Goal: Communication & Community: Answer question/provide support

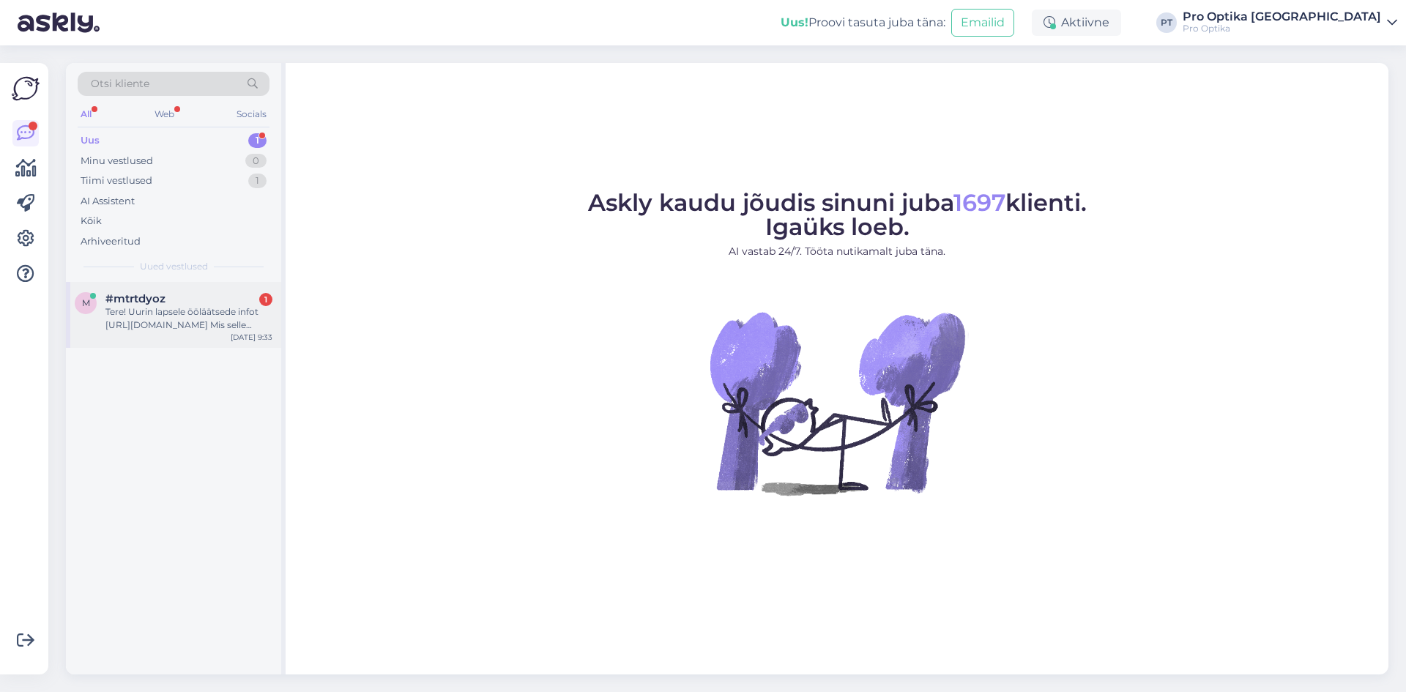
click at [205, 319] on div "Tere! Uurin lapsele ööläätsede infot [URL][DOMAIN_NAME] Mis selle protseduuri k…" at bounding box center [188, 318] width 167 height 26
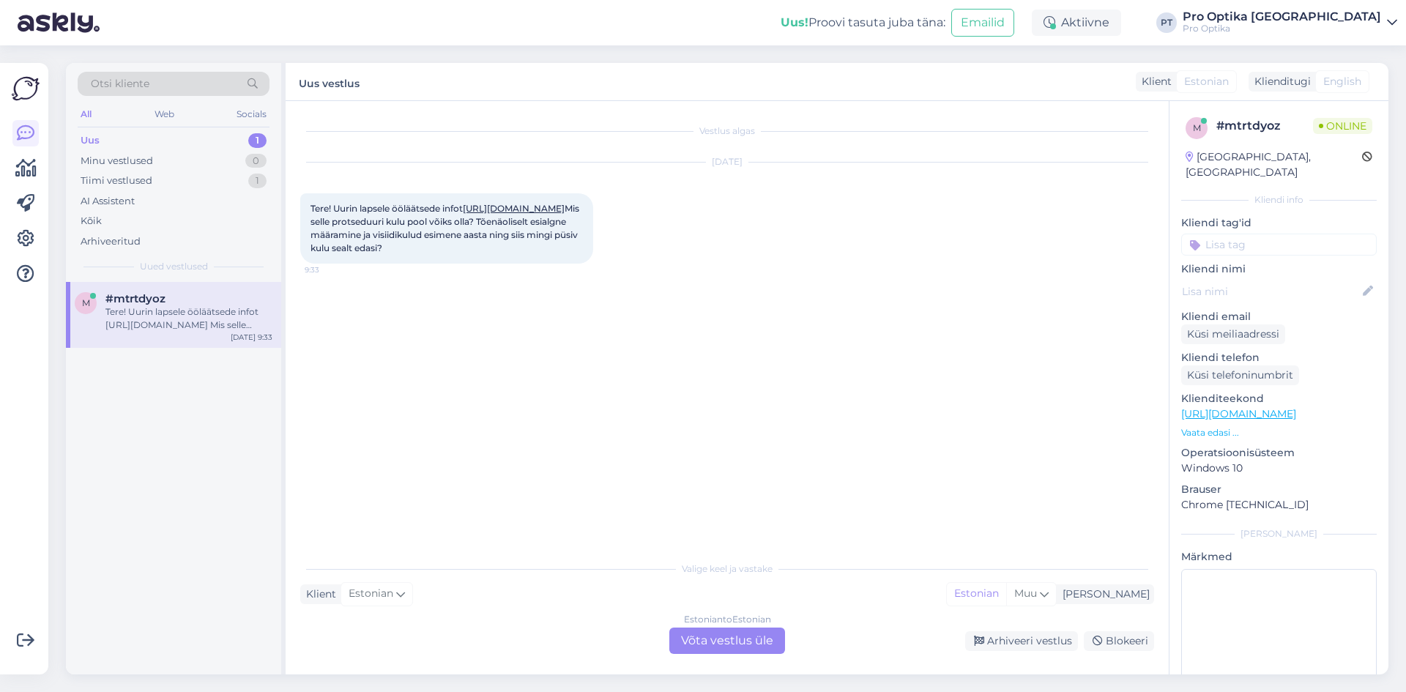
click at [714, 627] on div "Valige [PERSON_NAME] vastake Klient Estonian Mina Estonian Muu Estonian to Esto…" at bounding box center [727, 604] width 854 height 100
click at [720, 628] on div "Estonian to Estonian Võta vestlus üle" at bounding box center [727, 641] width 116 height 26
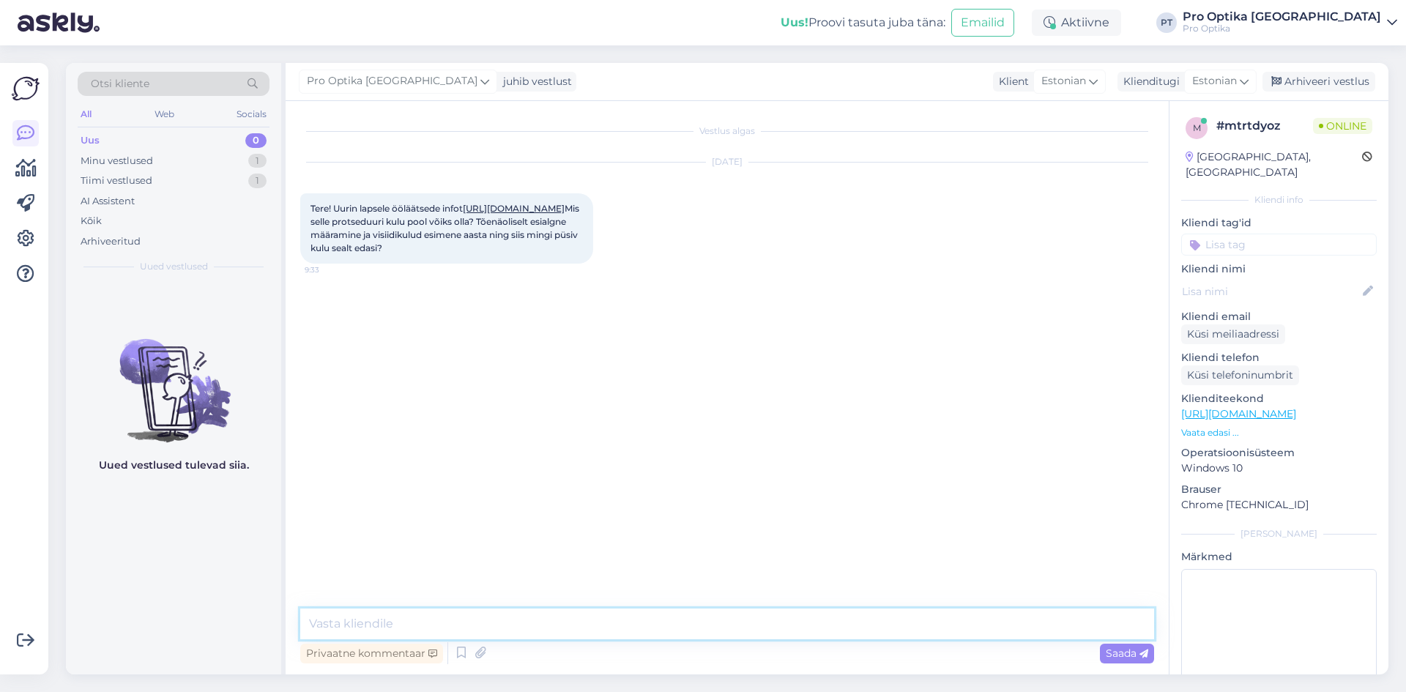
click at [551, 624] on textarea at bounding box center [727, 624] width 854 height 31
click at [1116, 623] on textarea "Tere! [PERSON_NAME], et tunnete huvi meie toodete ja teenuste vastu. Ortokerato…" at bounding box center [727, 624] width 854 height 31
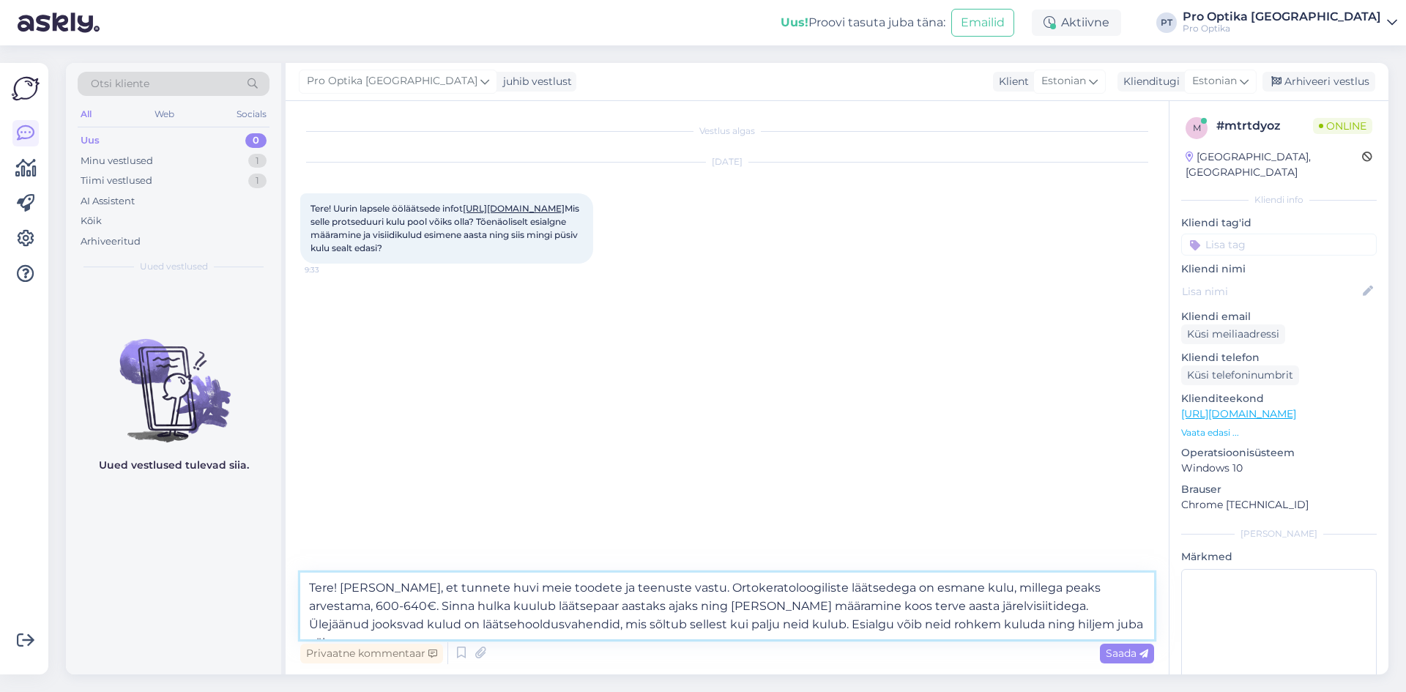
type textarea "Tere! [PERSON_NAME], et tunnete huvi meie toodete ja teenuste vastu. Ortokerato…"
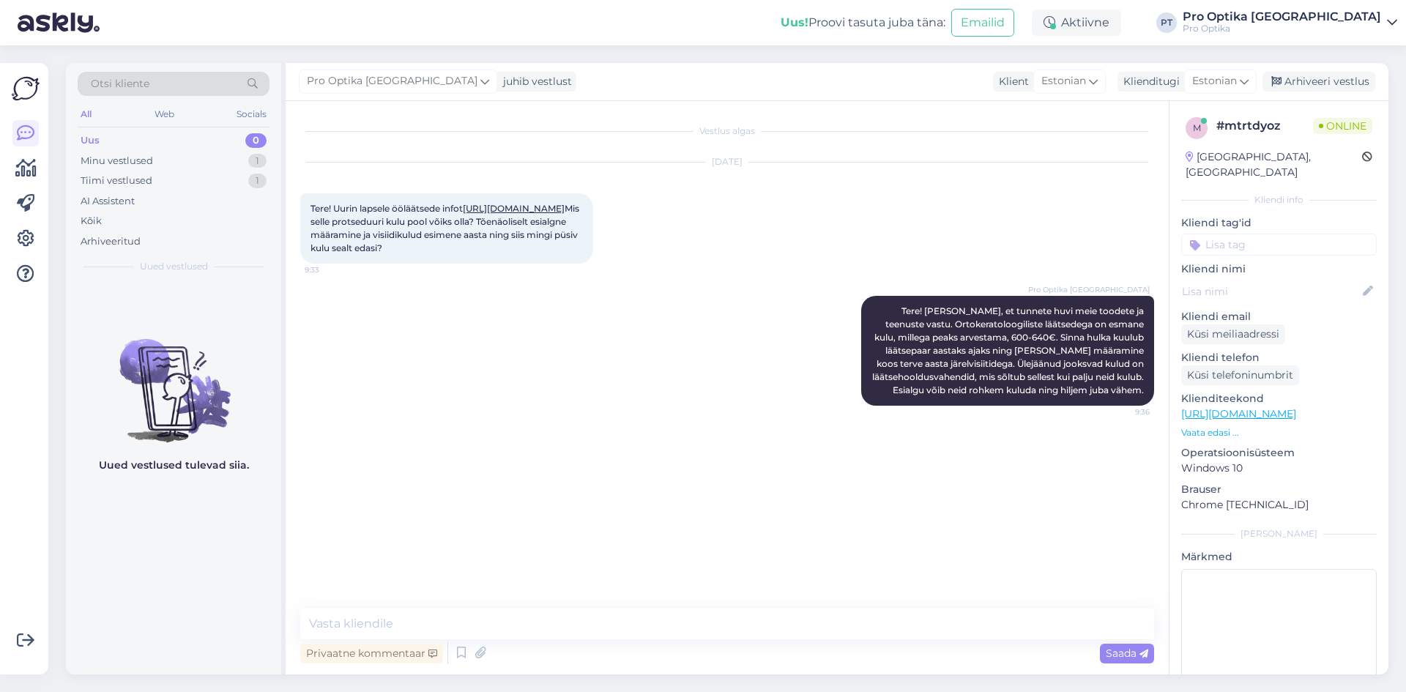
click at [167, 584] on div "Uued vestlused tulevad siia." at bounding box center [173, 478] width 215 height 393
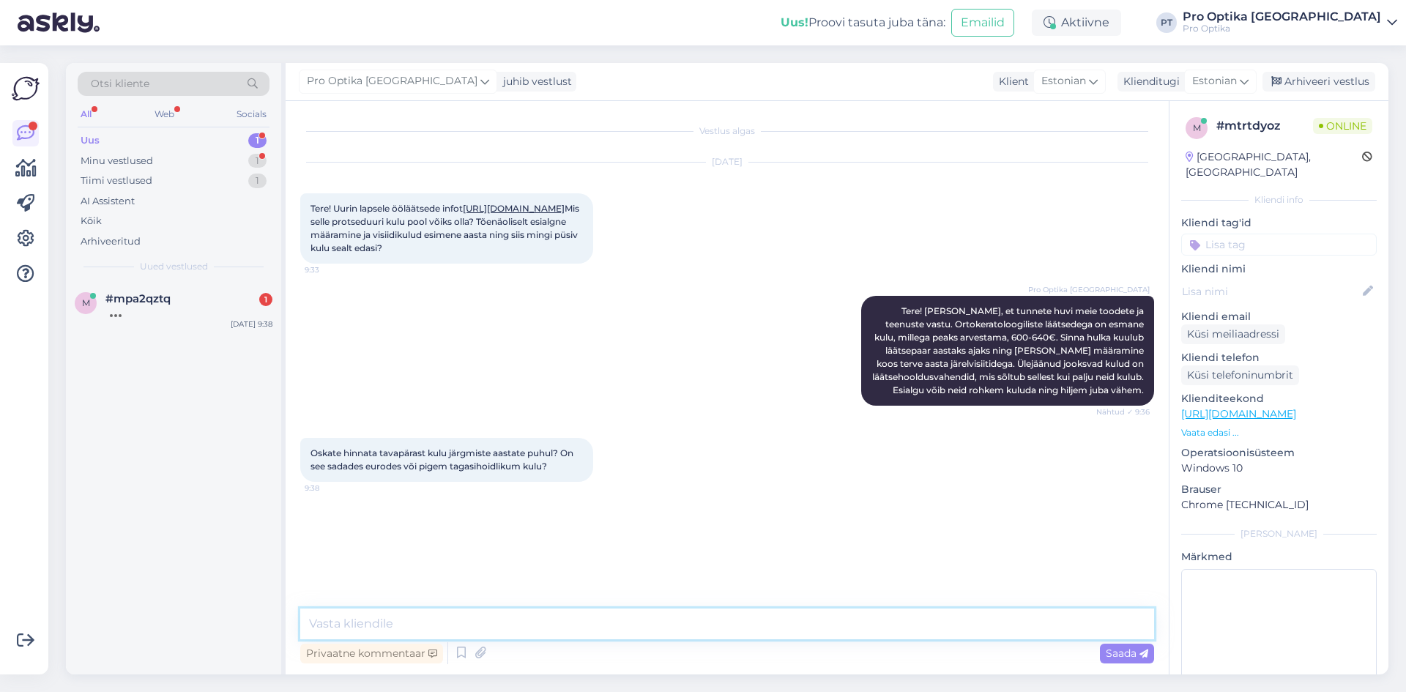
click at [475, 612] on textarea at bounding box center [727, 624] width 854 height 31
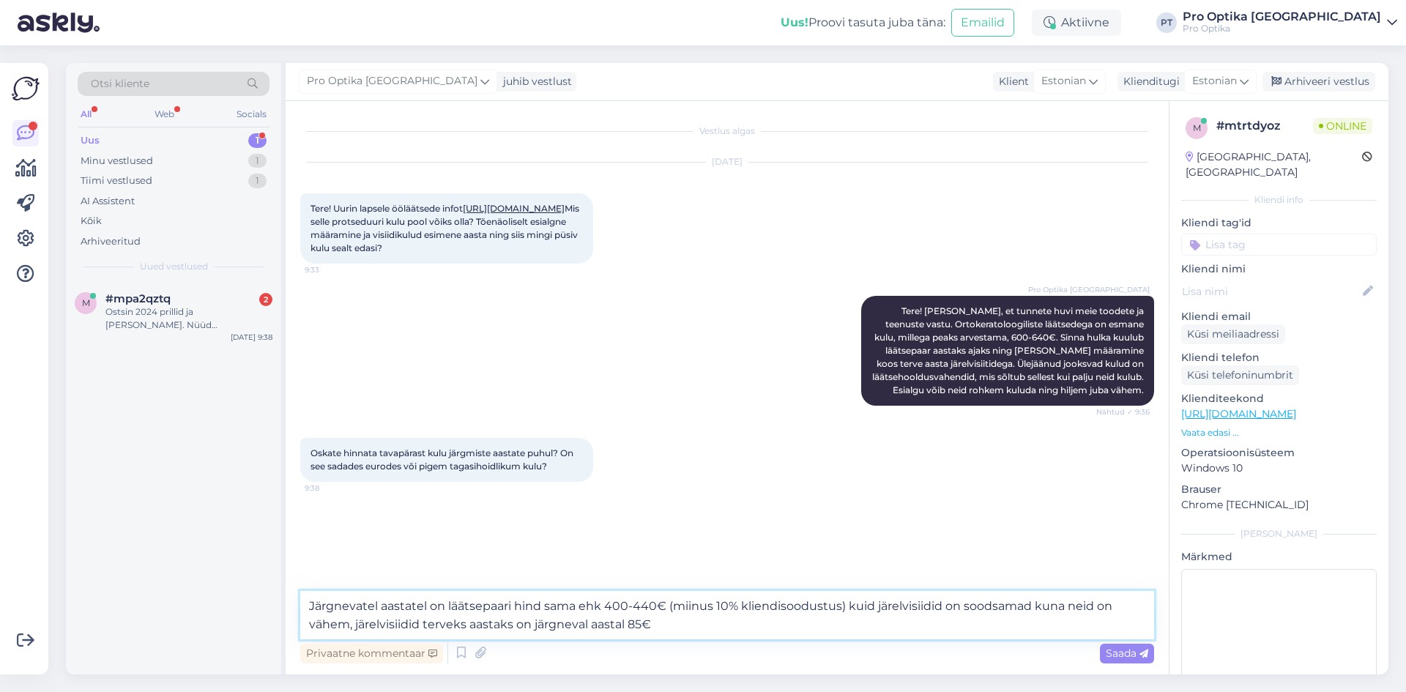
type textarea "Järgnevatel aastatel on läätsepaari hind sama ehk 400-440€ (miinus 10% kliendis…"
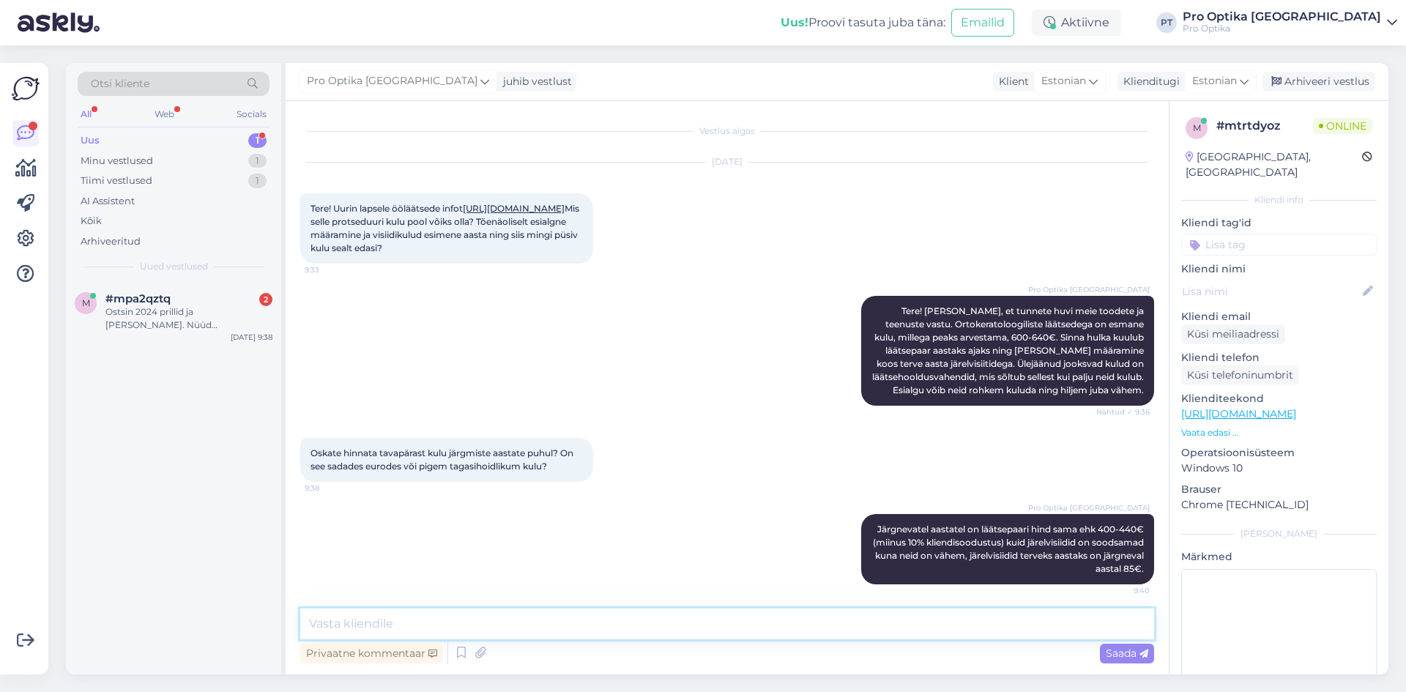
scroll to position [45, 0]
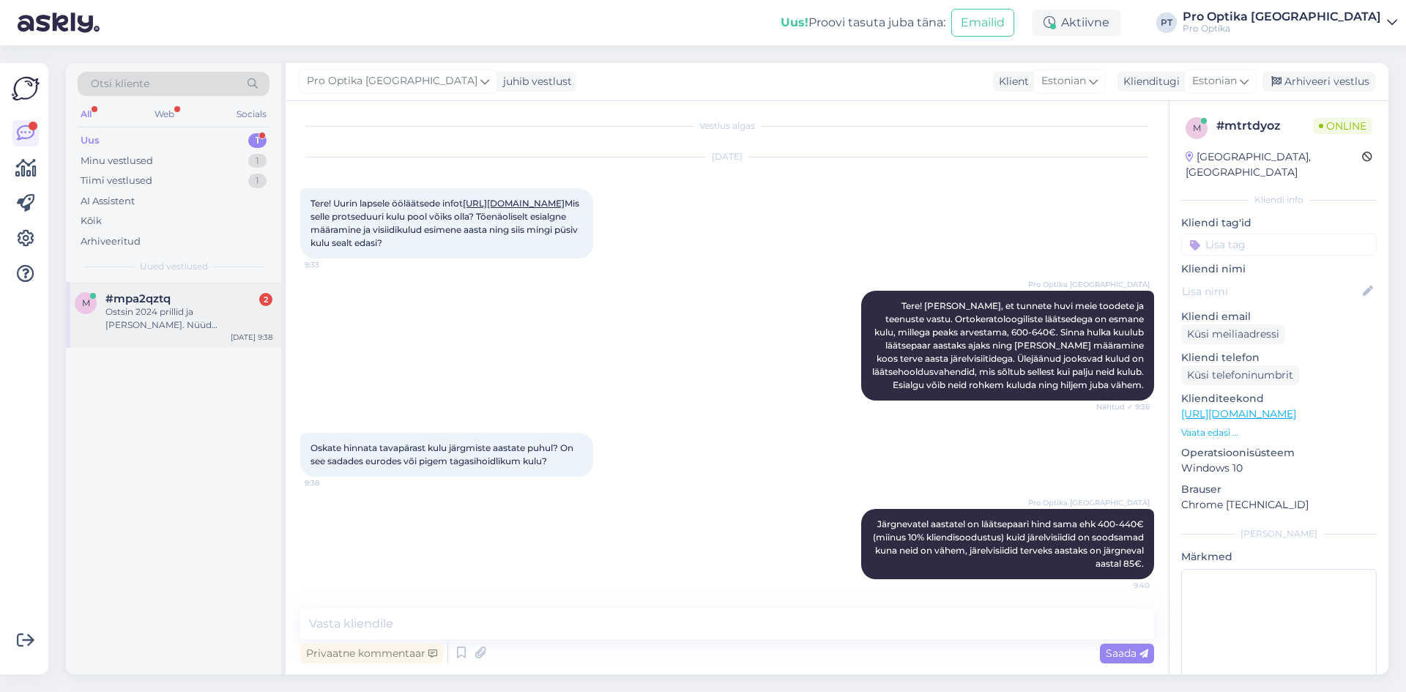
click at [187, 319] on div "Ostsin 2024 prillid ja [PERSON_NAME]. Nüüd [PERSON_NAME] üks, kriipida saanud, …" at bounding box center [188, 318] width 167 height 26
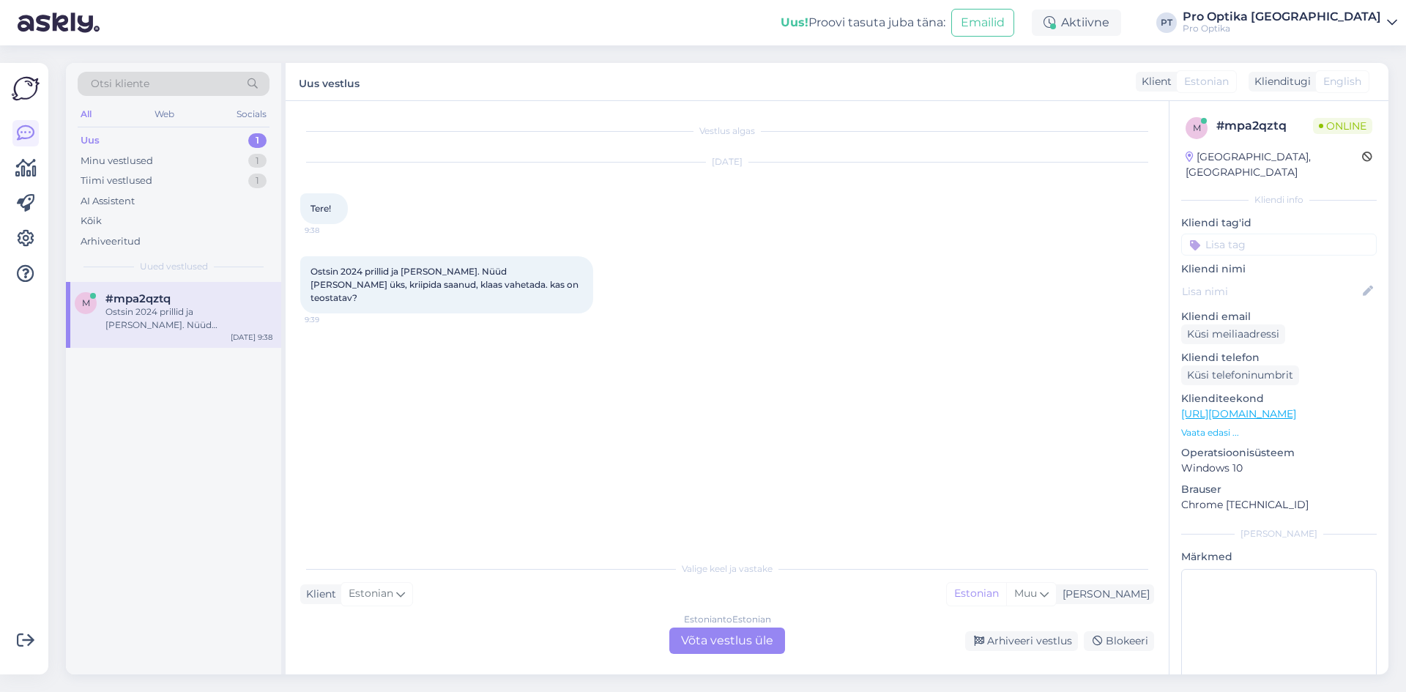
click at [694, 628] on div "Estonian to Estonian Võta vestlus üle" at bounding box center [727, 641] width 116 height 26
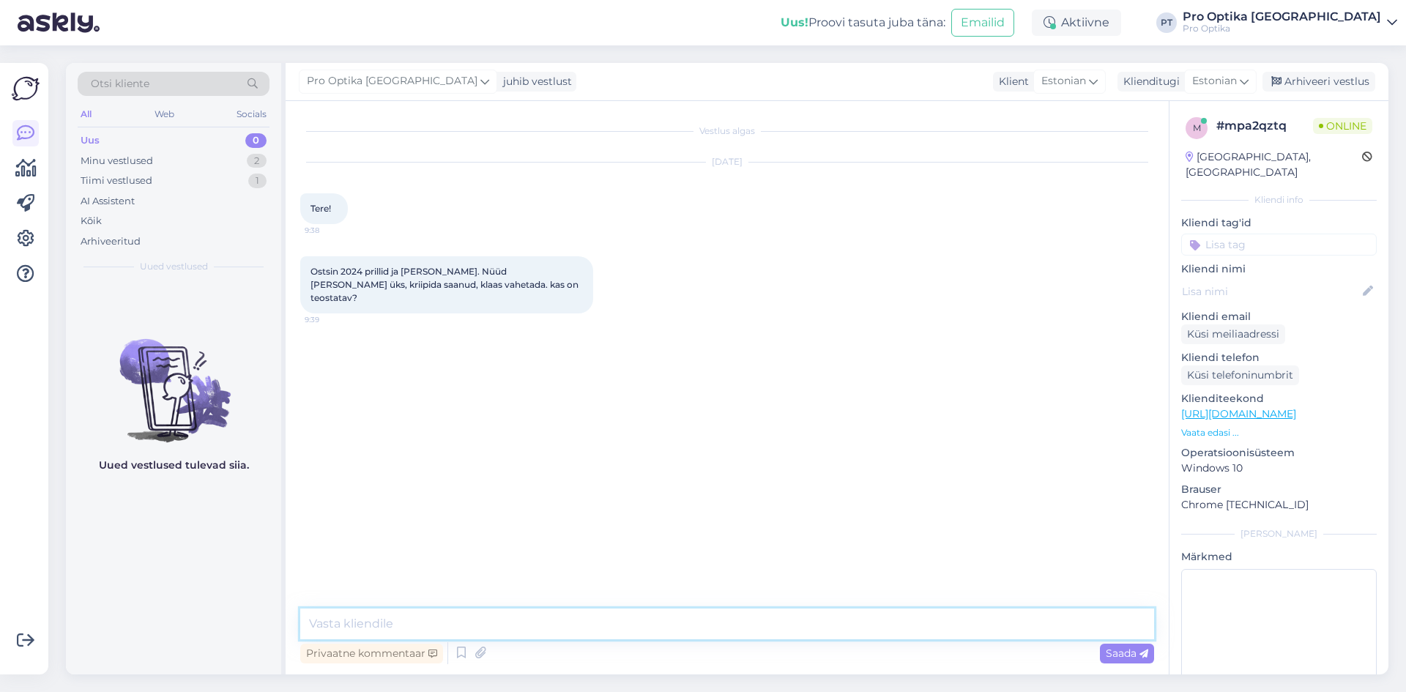
click at [537, 621] on textarea at bounding box center [727, 624] width 854 height 31
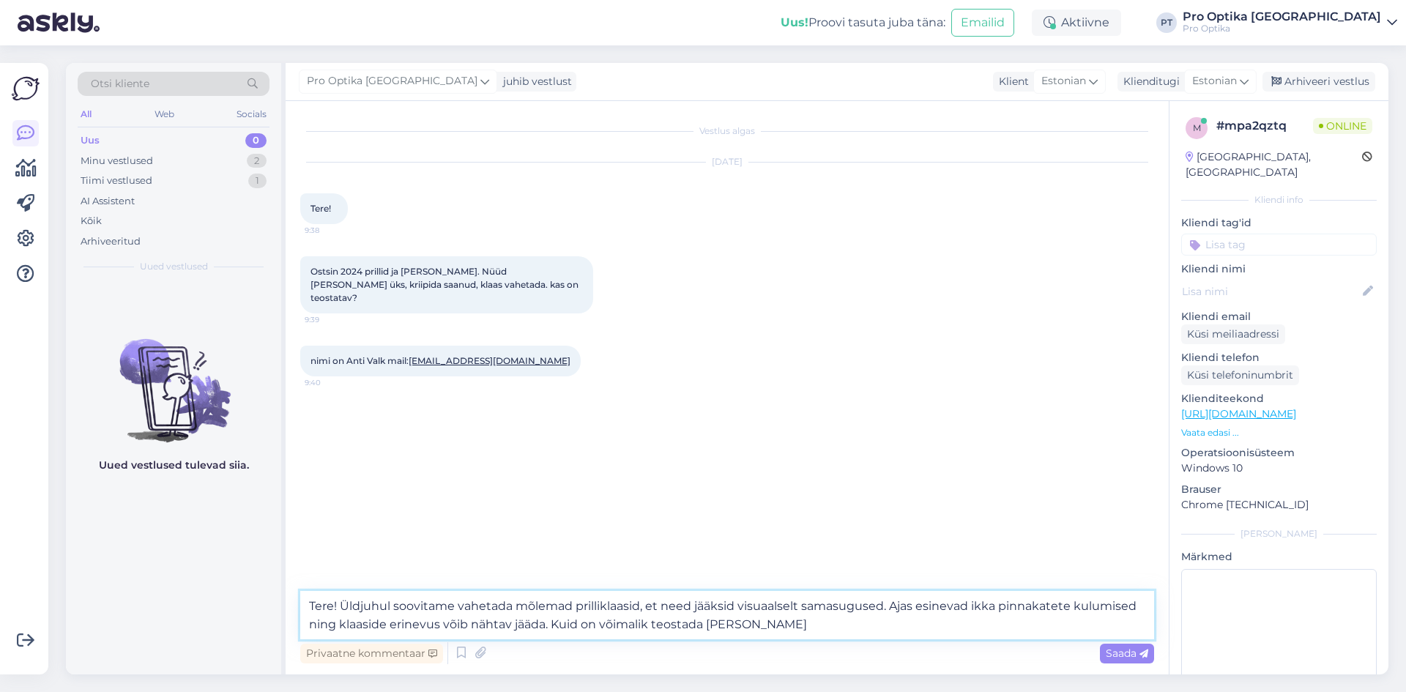
type textarea "Tere! Üldjuhul soovitame vahetada mõlemad prilliklaasid, et need jääksid visuaa…"
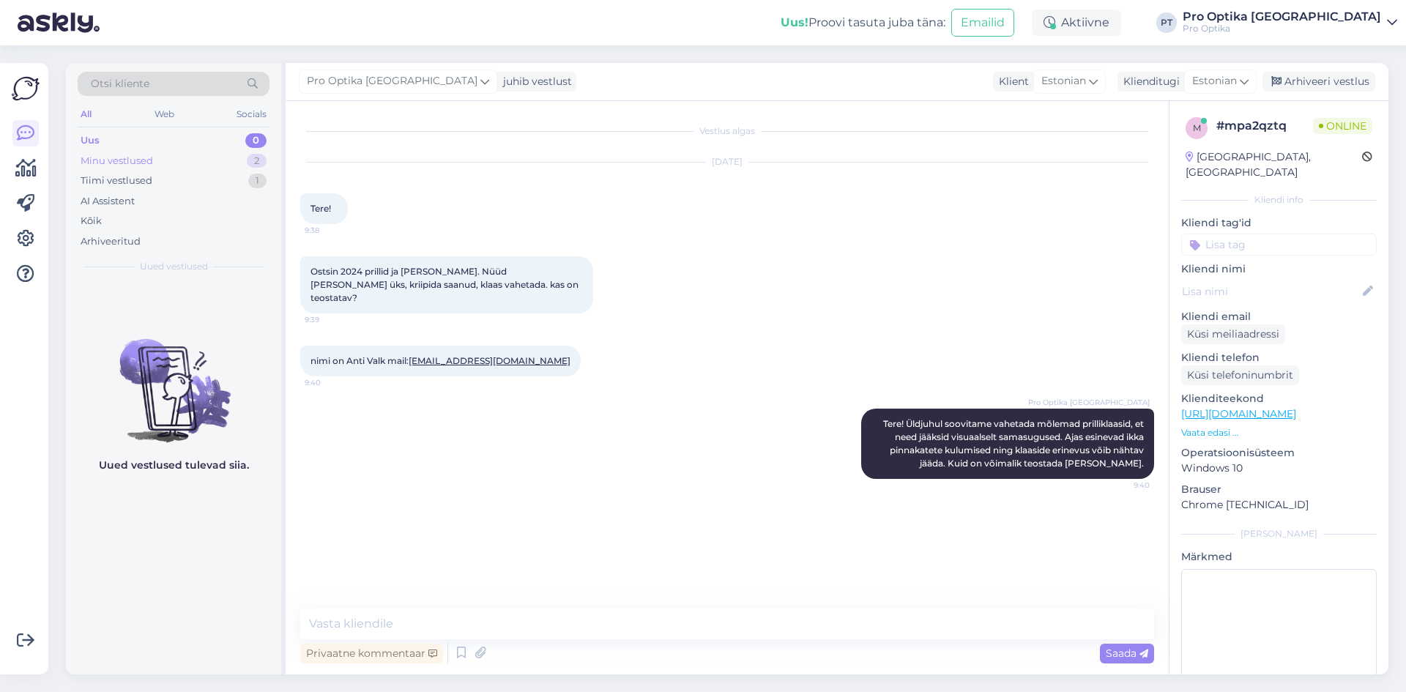
click at [210, 160] on div "Minu vestlused 2" at bounding box center [174, 161] width 192 height 21
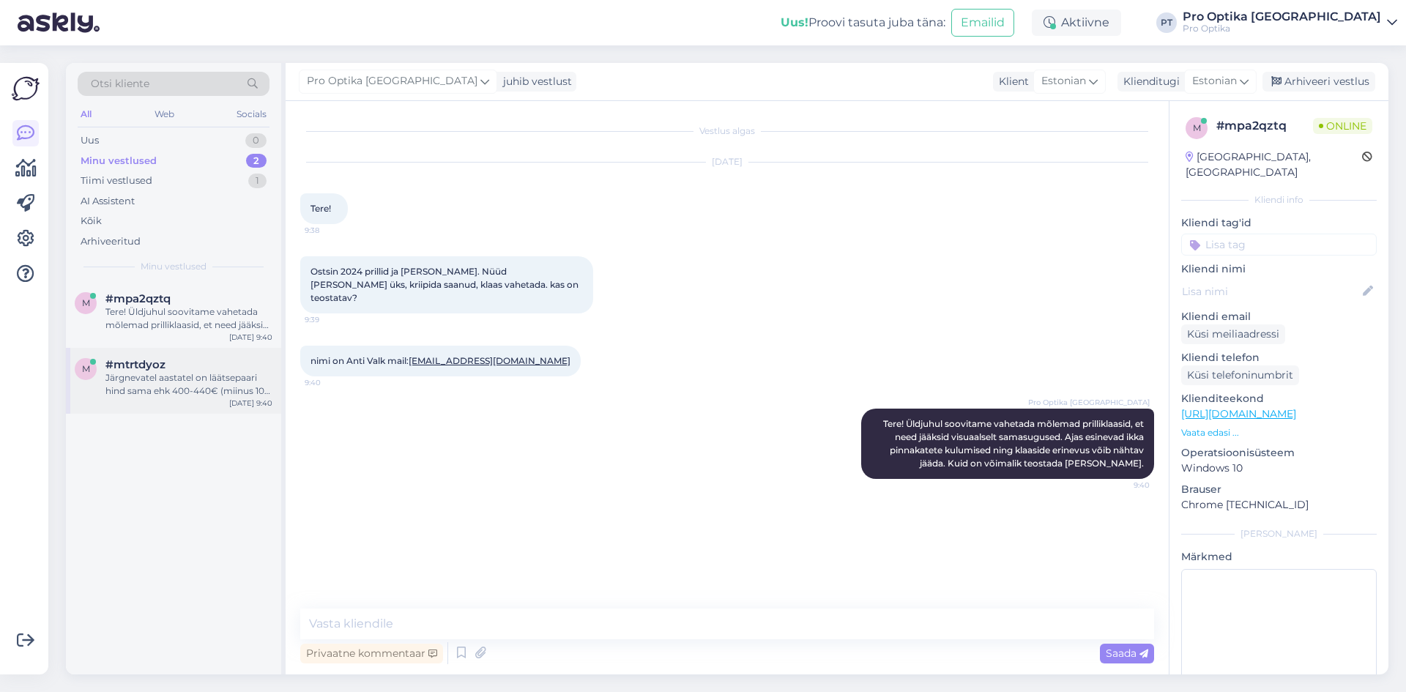
click at [172, 380] on div "Järgnevatel aastatel on läätsepaari hind sama ehk 400-440€ (miinus 10% kliendis…" at bounding box center [188, 384] width 167 height 26
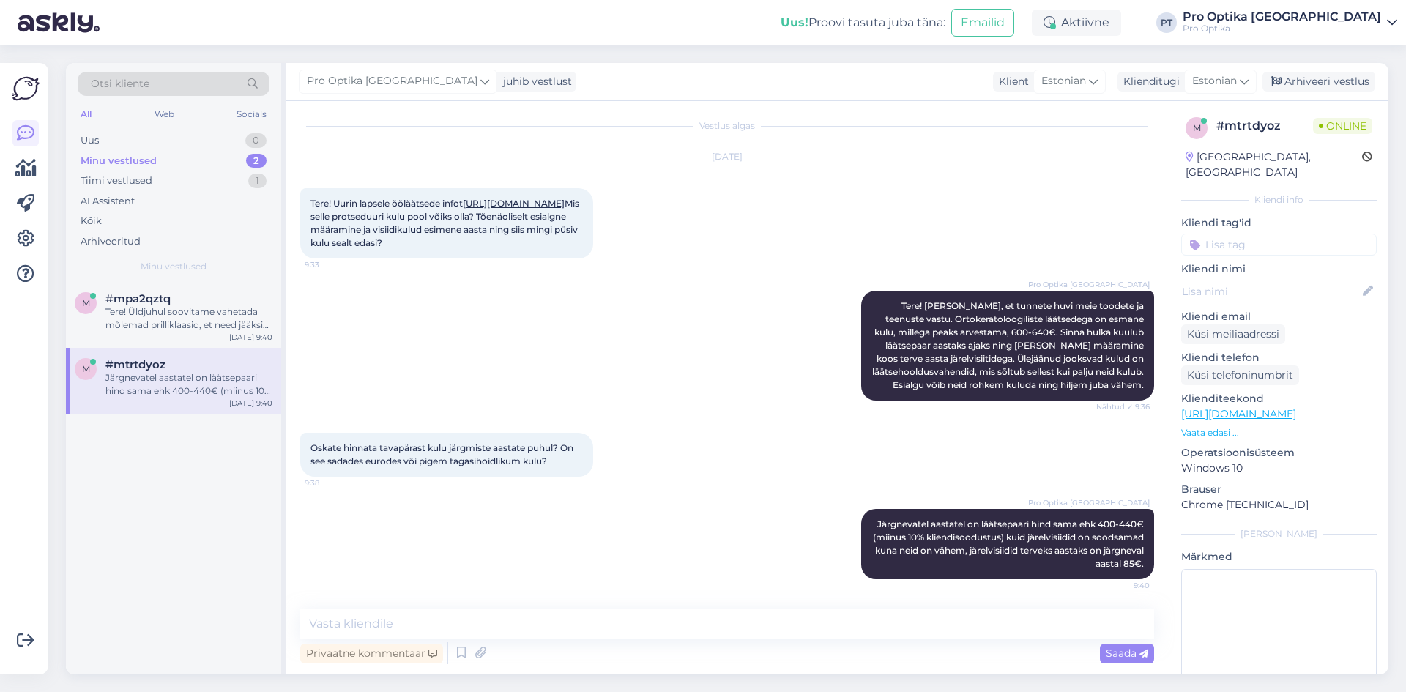
click at [183, 470] on div "m #mpa2qztq Tere! Üldjuhul soovitame vahetada mõlemad prilliklaasid, et need jä…" at bounding box center [173, 478] width 215 height 393
click at [199, 307] on div "Tere! Üldjuhul soovitame vahetada mõlemad prilliklaasid, et need jääksid visuaa…" at bounding box center [188, 318] width 167 height 26
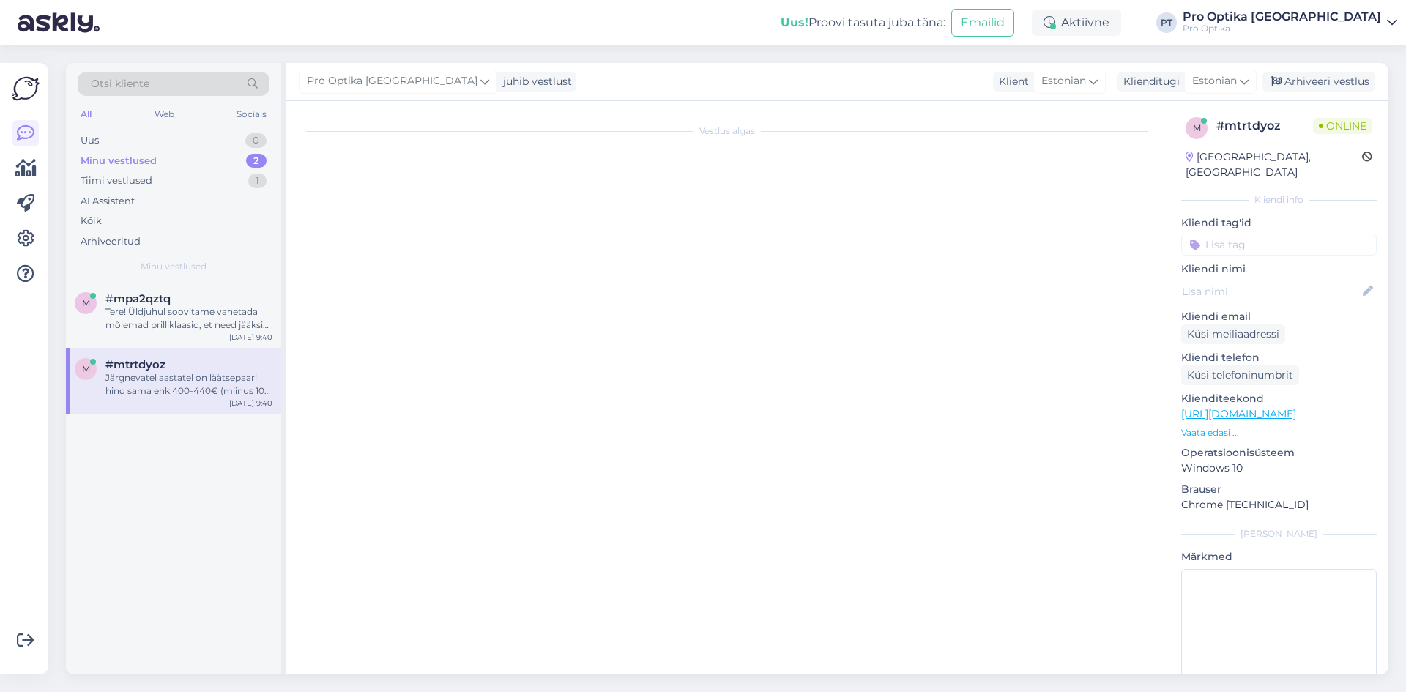
scroll to position [0, 0]
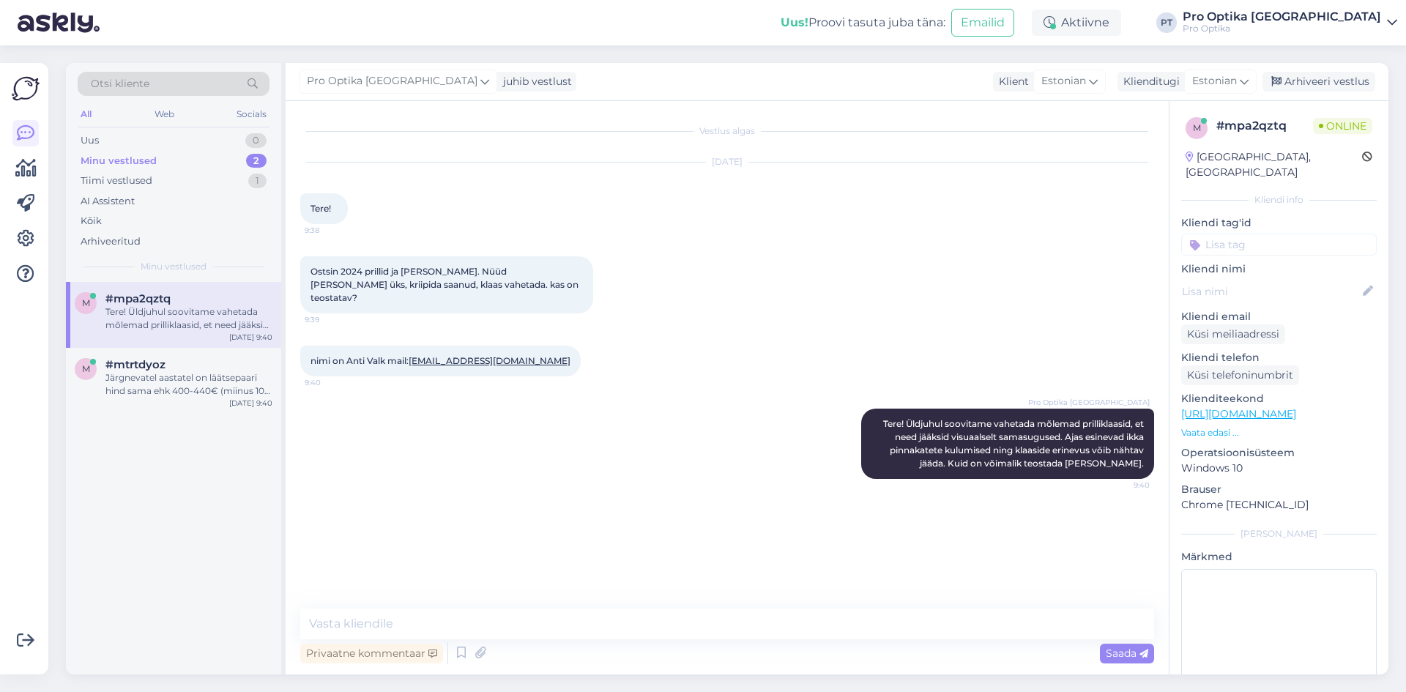
click at [197, 493] on div "m #mpa2qztq Tere! Üldjuhul soovitame vahetada mõlemad prilliklaasid, et need jä…" at bounding box center [173, 478] width 215 height 393
drag, startPoint x: 386, startPoint y: 349, endPoint x: 350, endPoint y: 351, distance: 35.9
click at [350, 355] on span "nimi on Anti Valk mail: [EMAIL_ADDRESS][DOMAIN_NAME]" at bounding box center [441, 360] width 260 height 11
copy span "Anti Valk"
click at [163, 116] on div "Web" at bounding box center [165, 114] width 26 height 19
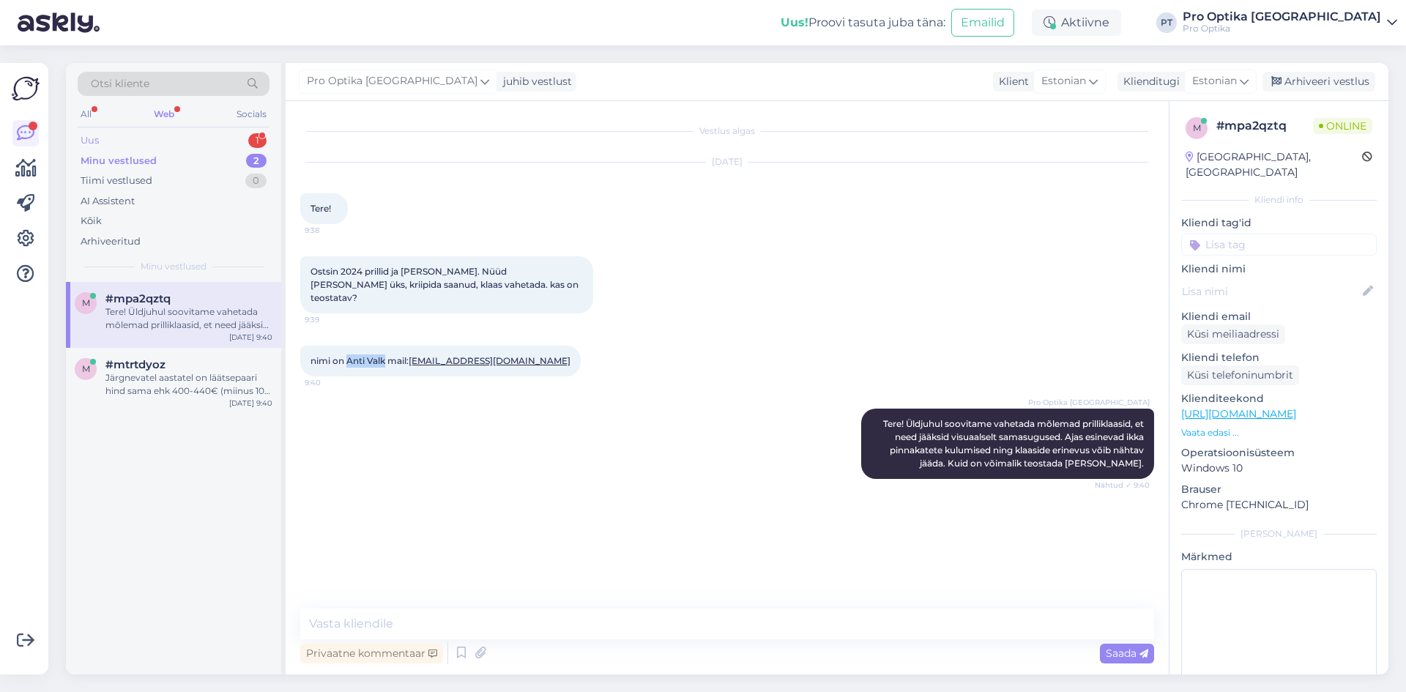
click at [189, 140] on div "Uus 1" at bounding box center [174, 140] width 192 height 21
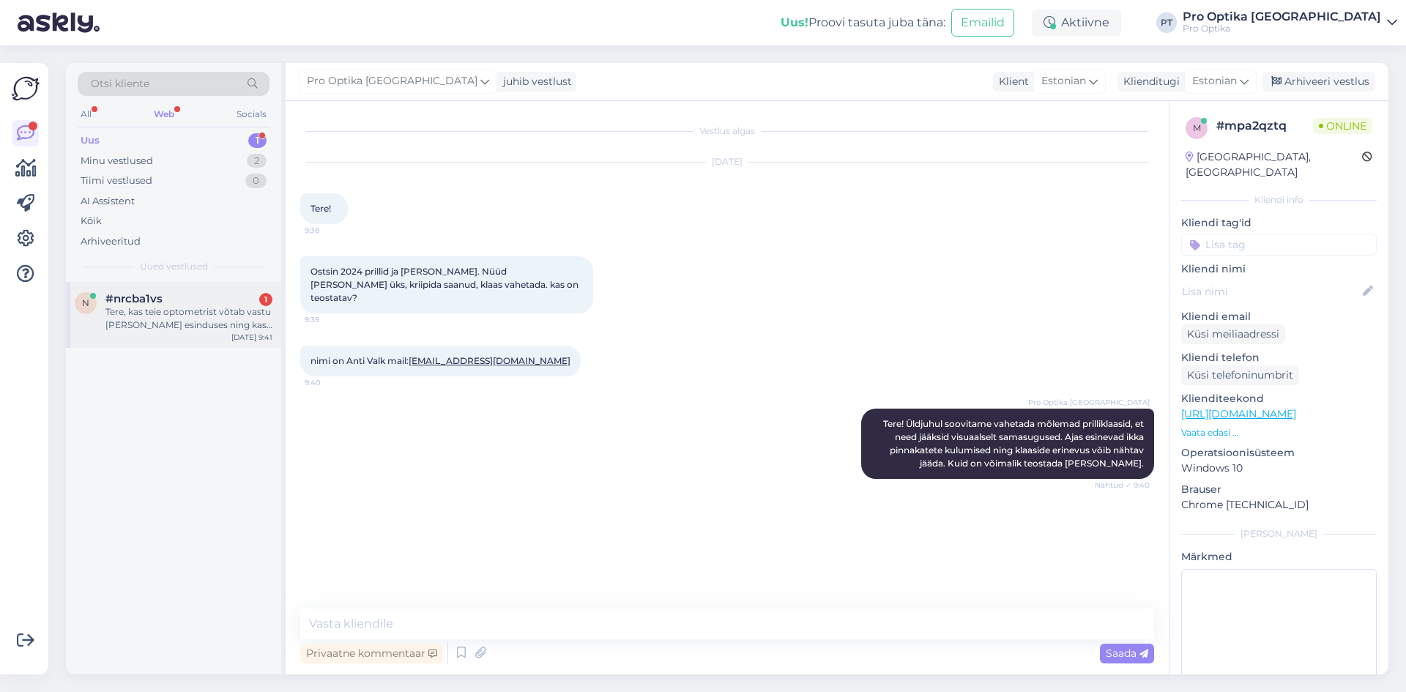
click at [160, 311] on div "Tere, kas teie optometrist võtab vastu [PERSON_NAME] esinduses ning kas optomet…" at bounding box center [188, 318] width 167 height 26
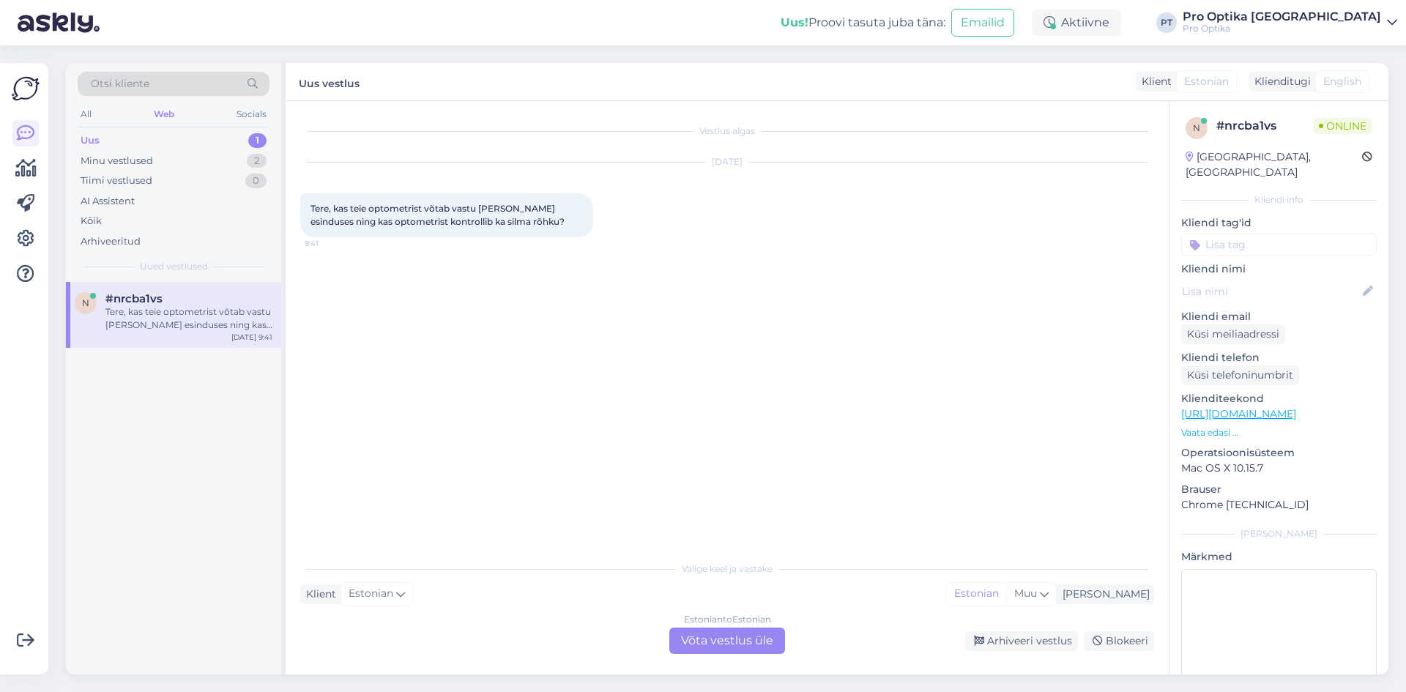
click at [762, 644] on div "Estonian to Estonian Võta vestlus üle" at bounding box center [727, 641] width 116 height 26
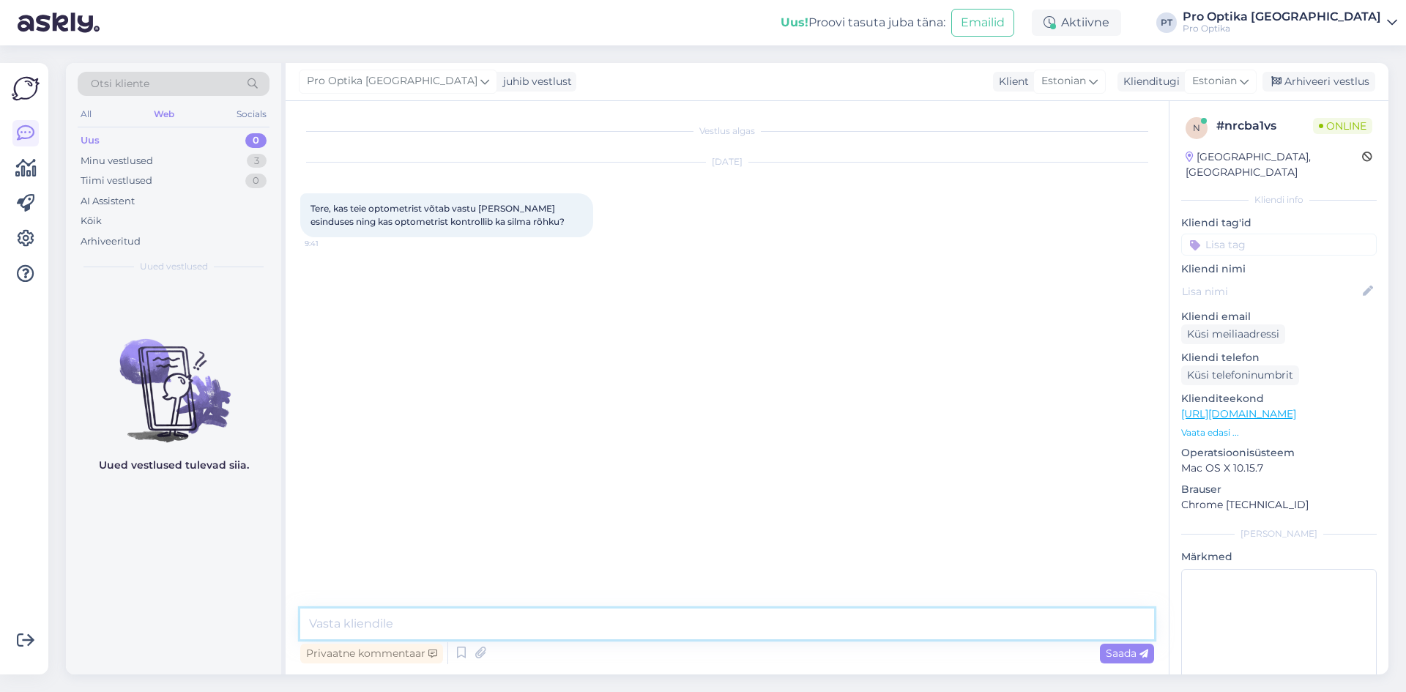
click at [548, 609] on textarea at bounding box center [727, 624] width 854 height 31
type textarea "Tere!"
type textarea "Jah, Rocca al Mare kaupluses on meil optometristi vastuvõtt olemas. Sinna hulka…"
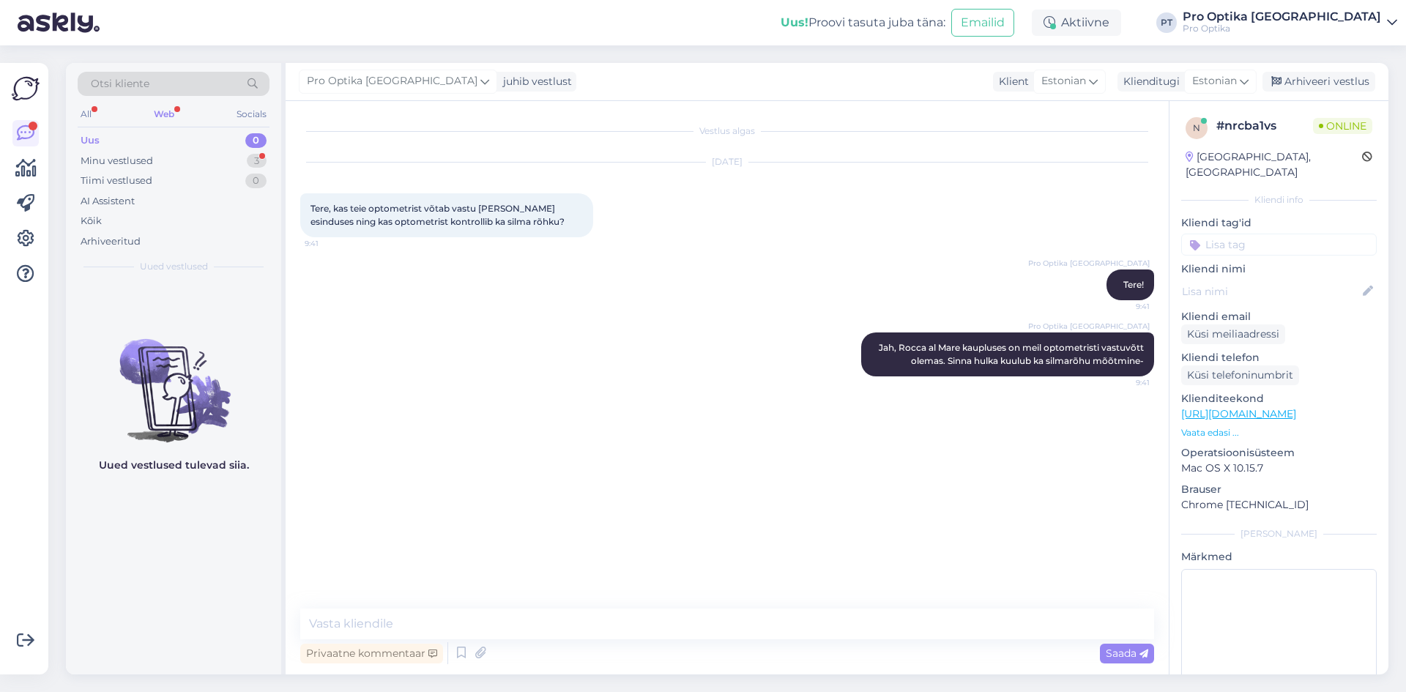
click at [206, 550] on div "Uued vestlused tulevad siia." at bounding box center [173, 478] width 215 height 393
click at [456, 648] on icon at bounding box center [462, 653] width 18 height 22
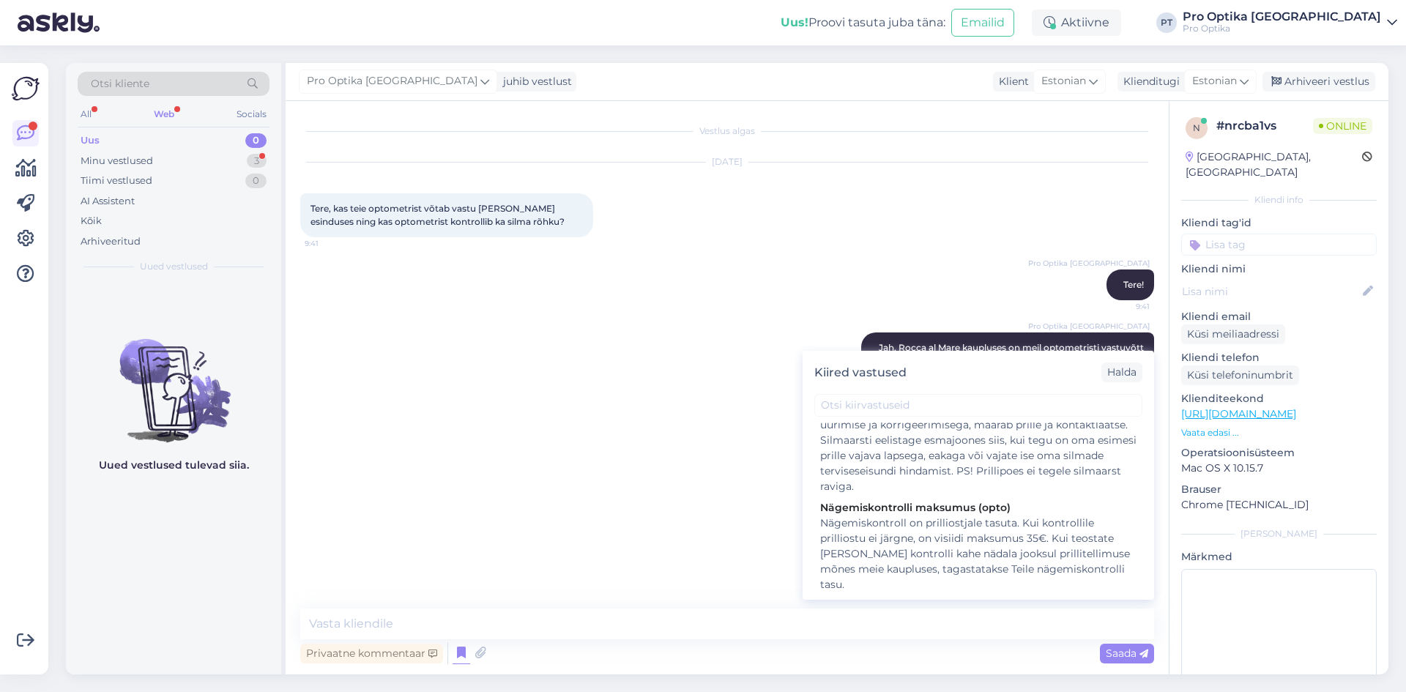
scroll to position [293, 0]
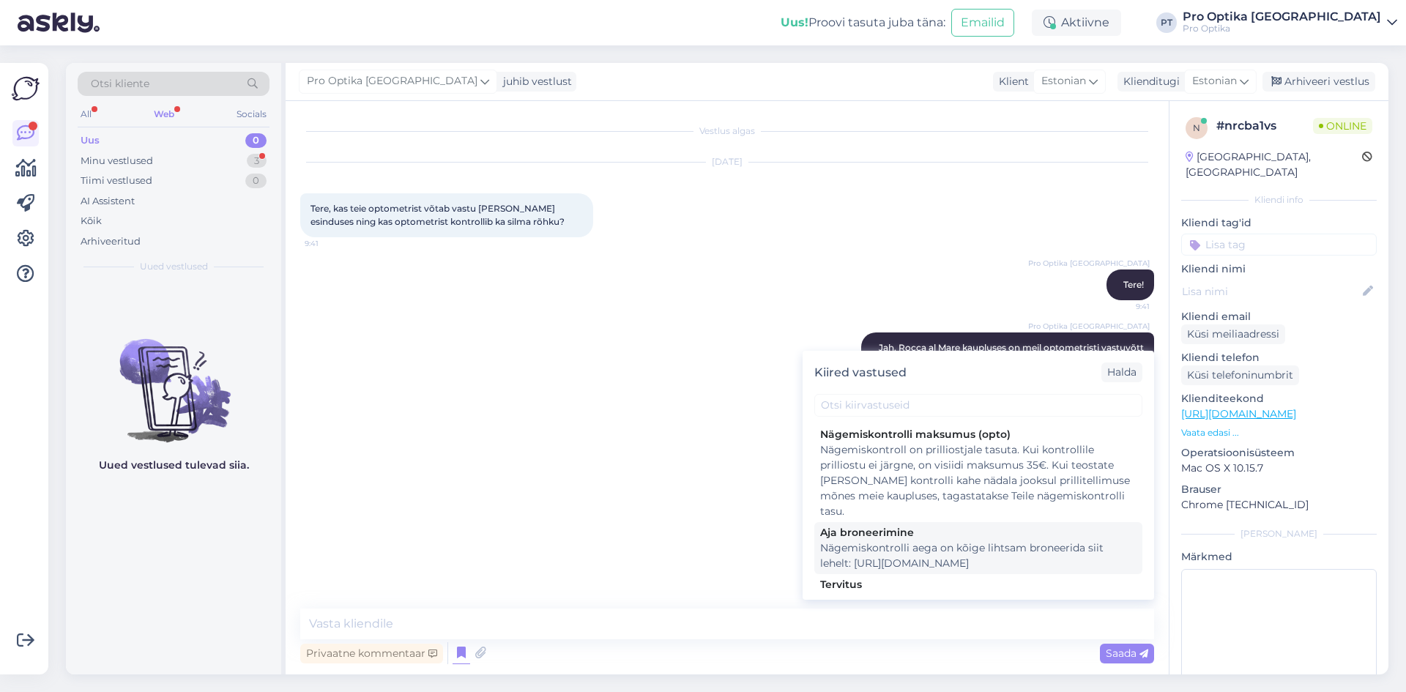
click at [902, 542] on div "Nägemiskontrolli aega on kõige lihtsam broneerida siit lehelt: [URL][DOMAIN_NAM…" at bounding box center [978, 556] width 316 height 31
type textarea "Nägemiskontrolli aega on kõige lihtsam broneerida siit lehelt: [URL][DOMAIN_NAM…"
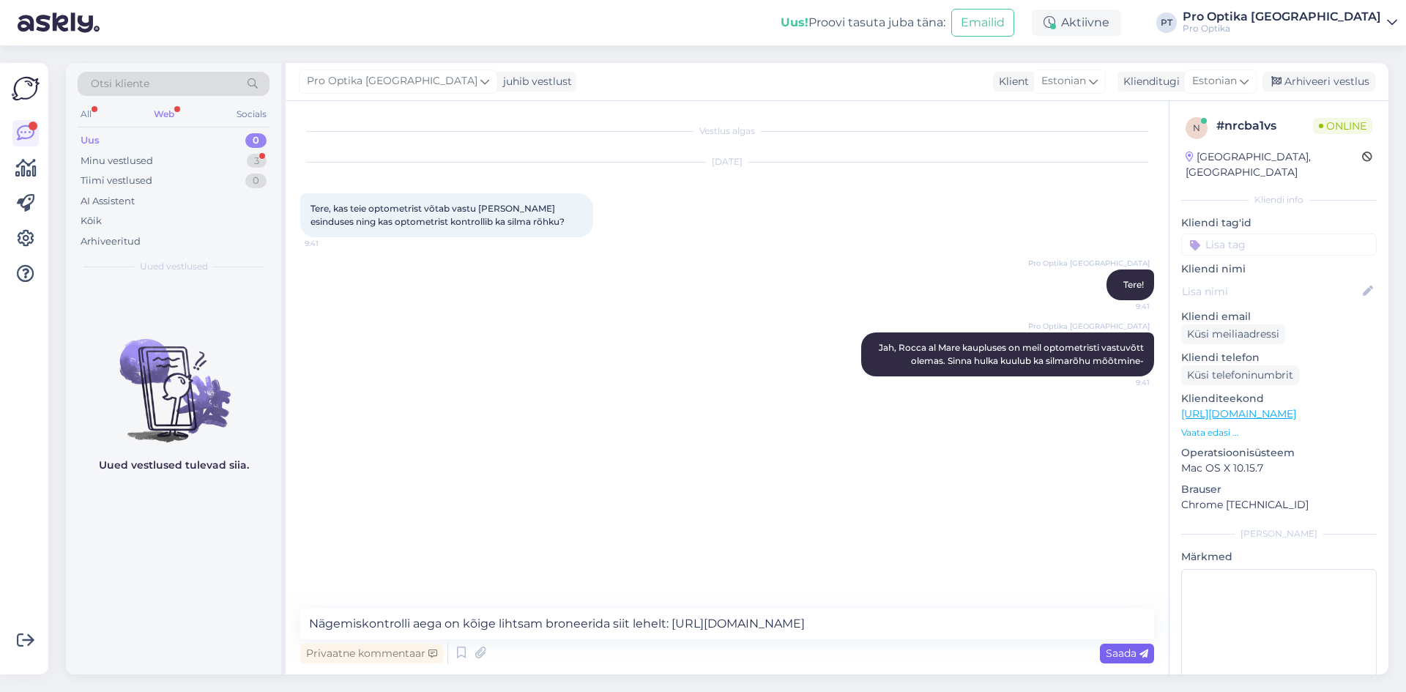
click at [1131, 657] on span "Saada" at bounding box center [1127, 653] width 42 height 13
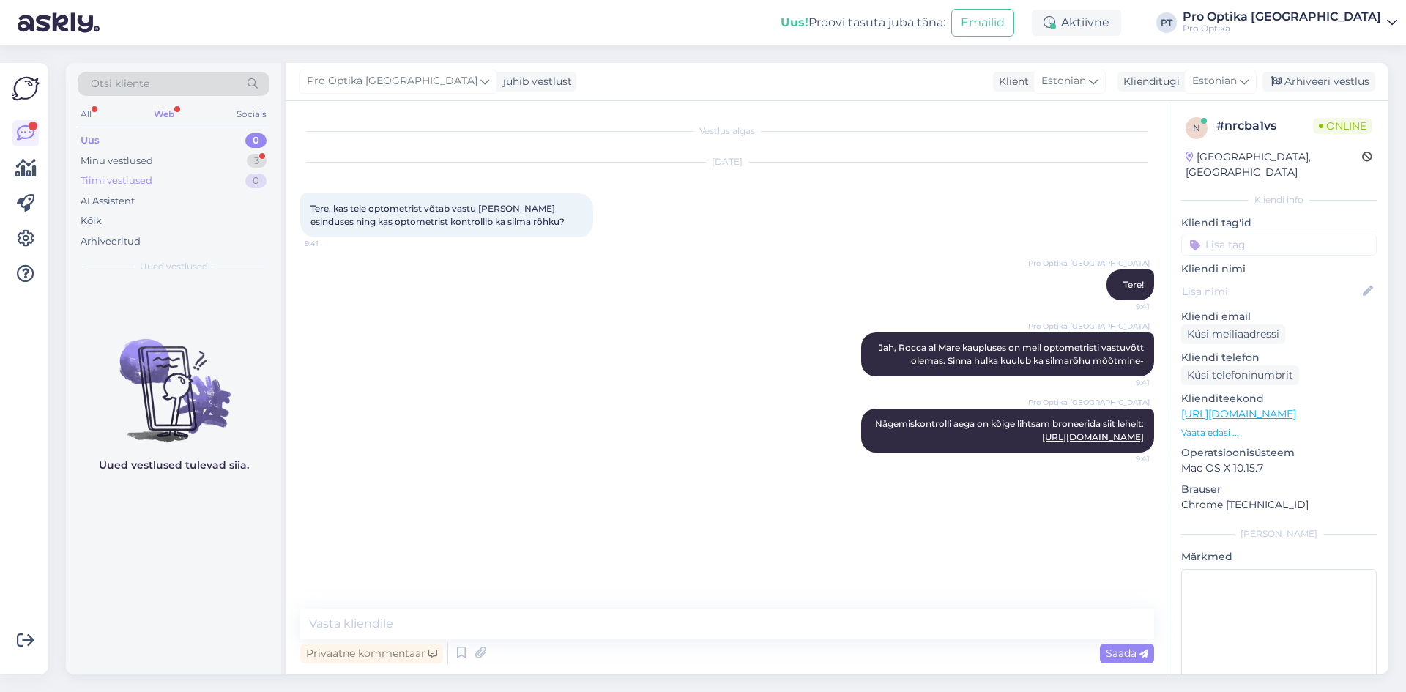
drag, startPoint x: 136, startPoint y: 157, endPoint x: 141, endPoint y: 173, distance: 16.5
click at [136, 158] on div "Minu vestlused" at bounding box center [117, 161] width 73 height 15
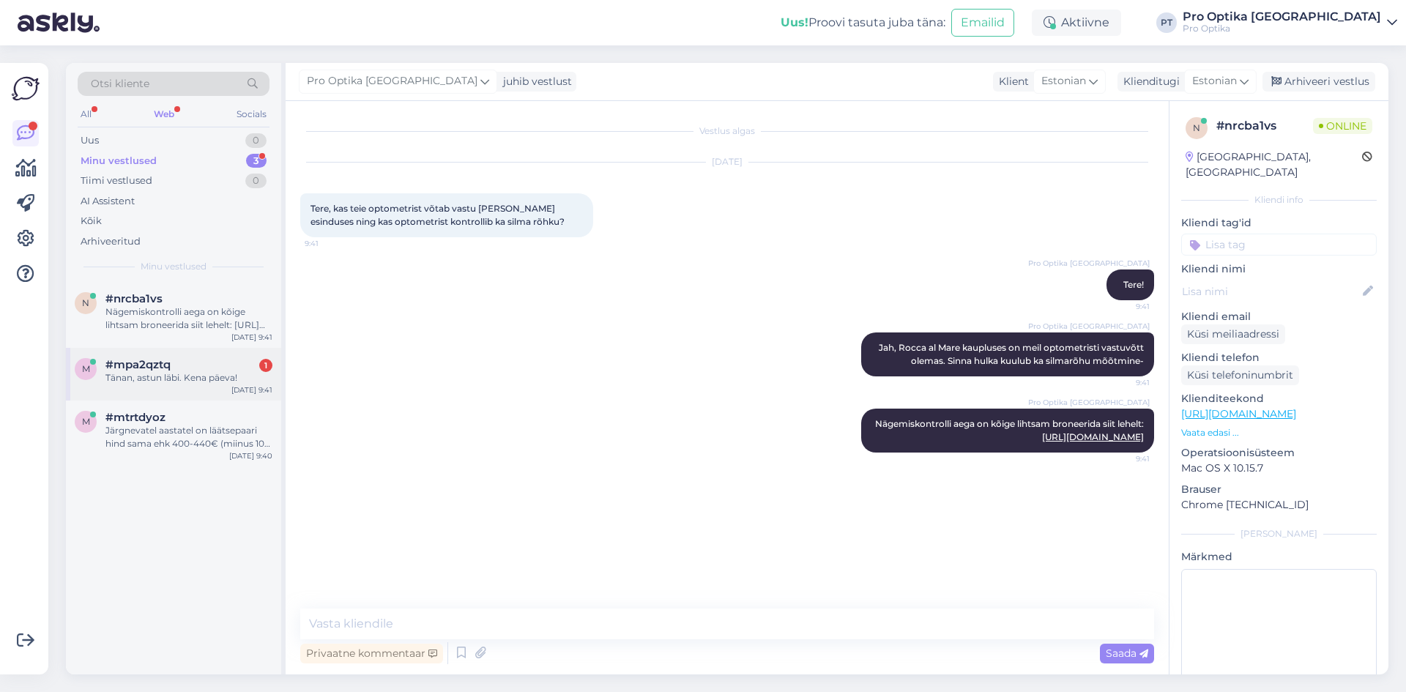
click at [171, 377] on div "Tänan, astun läbi. Kena päeva!" at bounding box center [188, 377] width 167 height 13
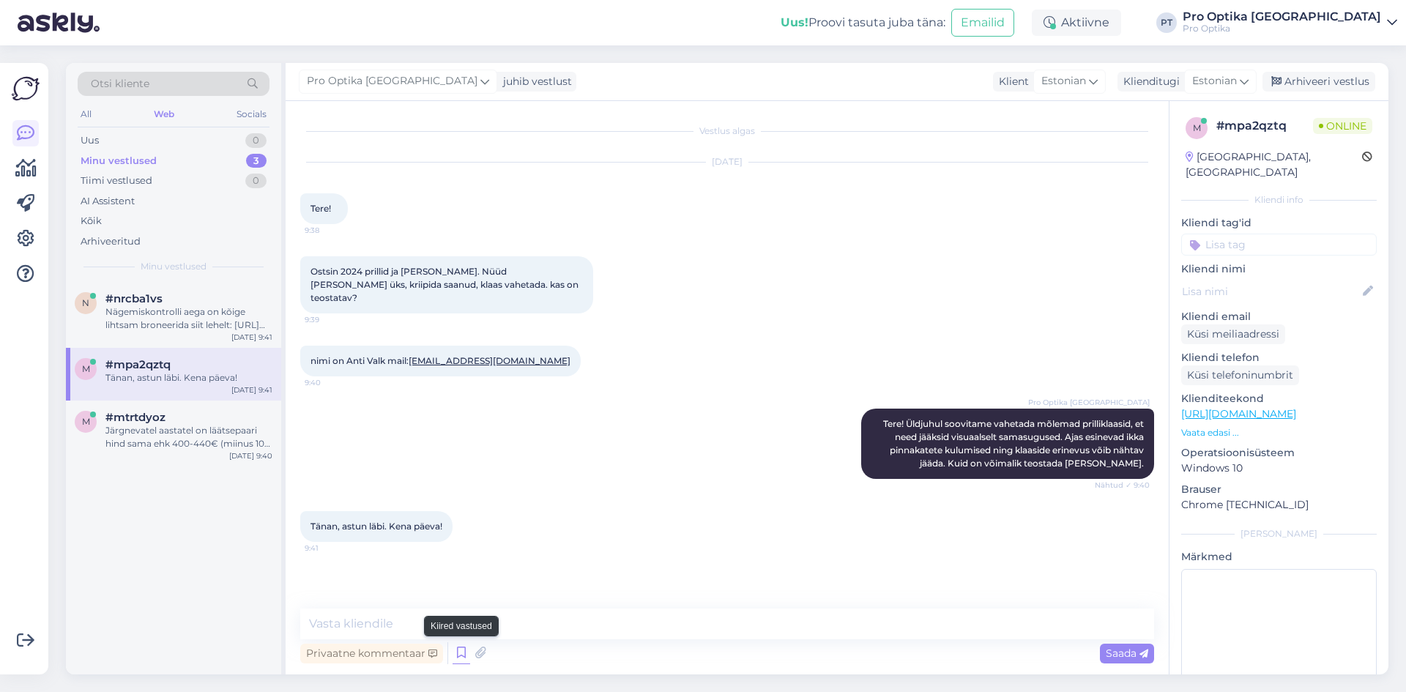
click at [456, 650] on icon at bounding box center [462, 653] width 18 height 22
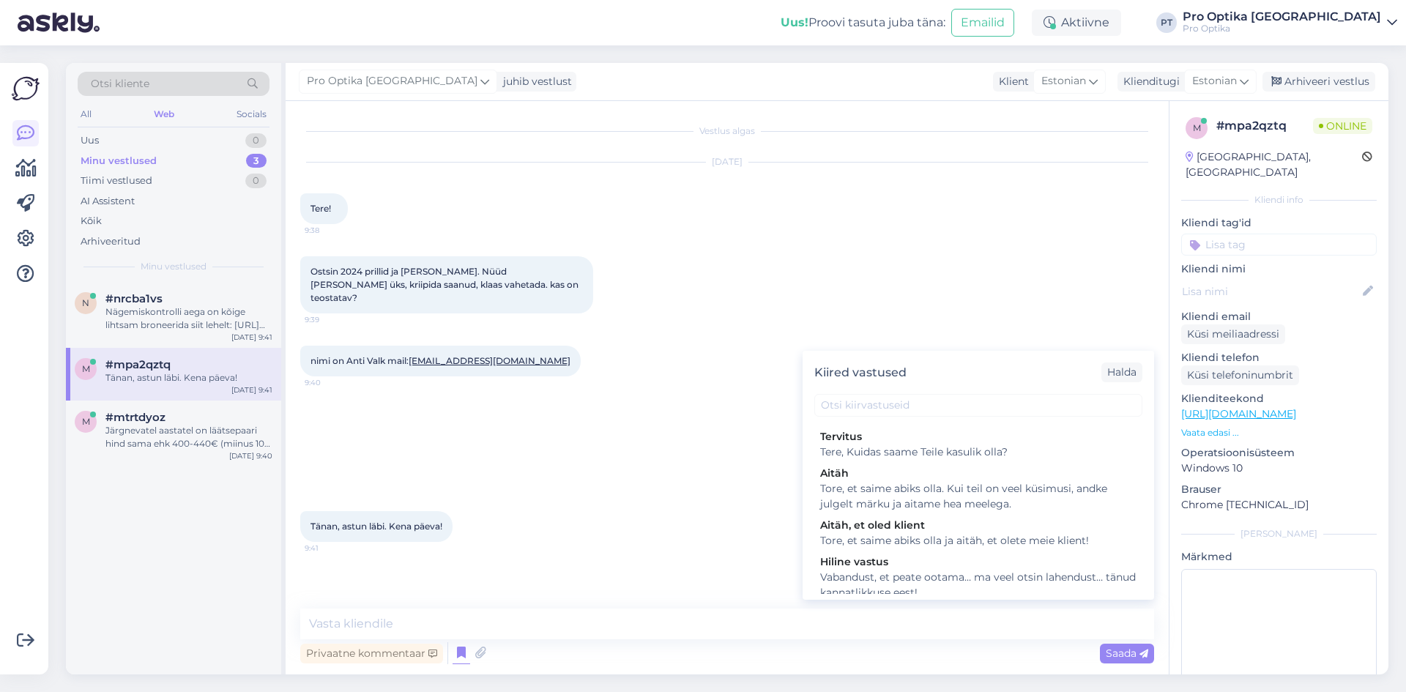
scroll to position [513, 0]
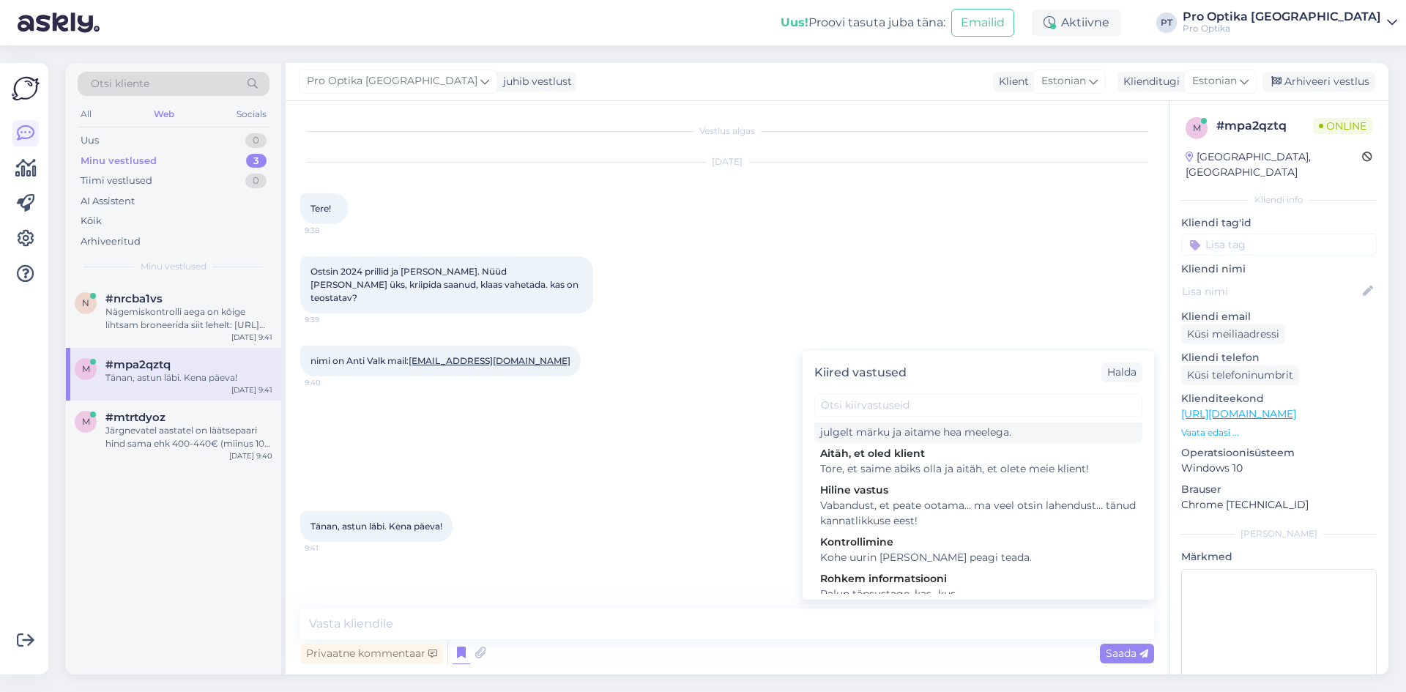
click at [910, 440] on div "Tore, et saime abiks olla. Kui teil on veel küsimusi, andke julgelt märku ja ai…" at bounding box center [978, 424] width 316 height 31
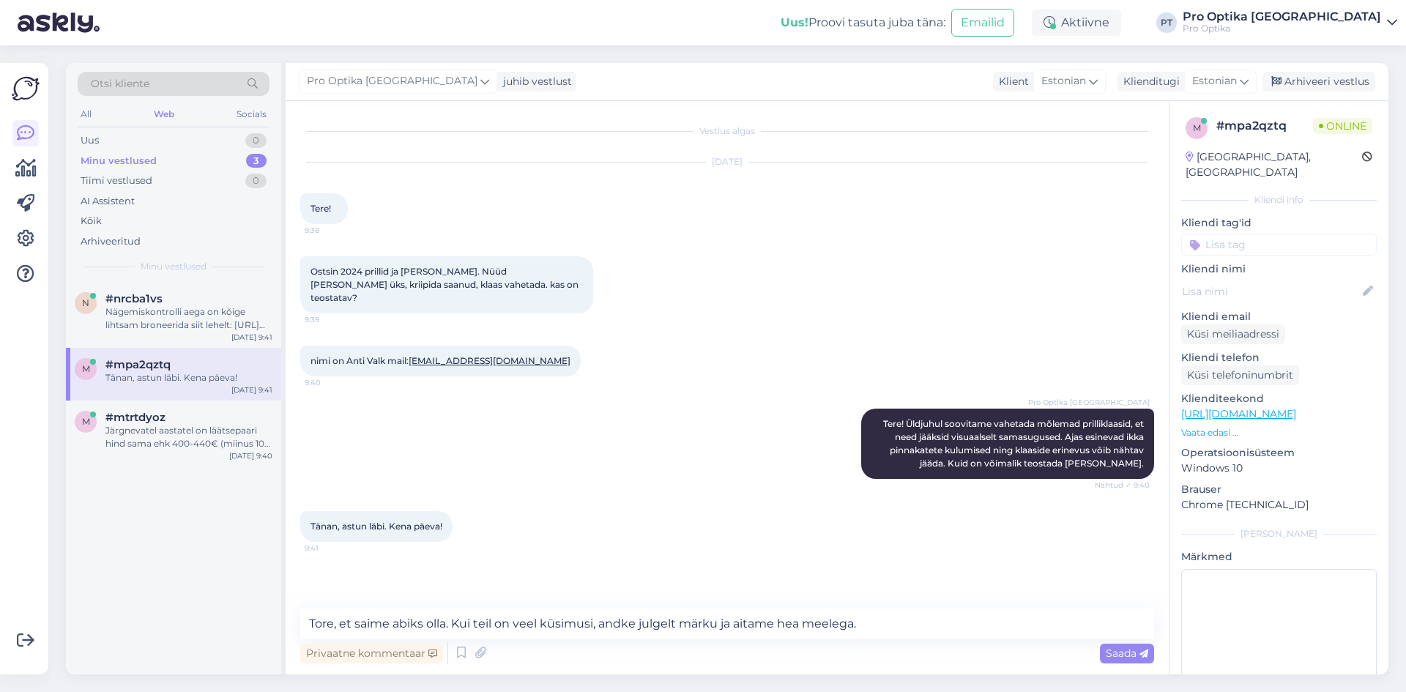
type textarea "Tore, et saime abiks olla. Kui teil on veel küsimusi, andke julgelt märku ja ai…"
click at [1129, 653] on span "Saada" at bounding box center [1127, 653] width 42 height 13
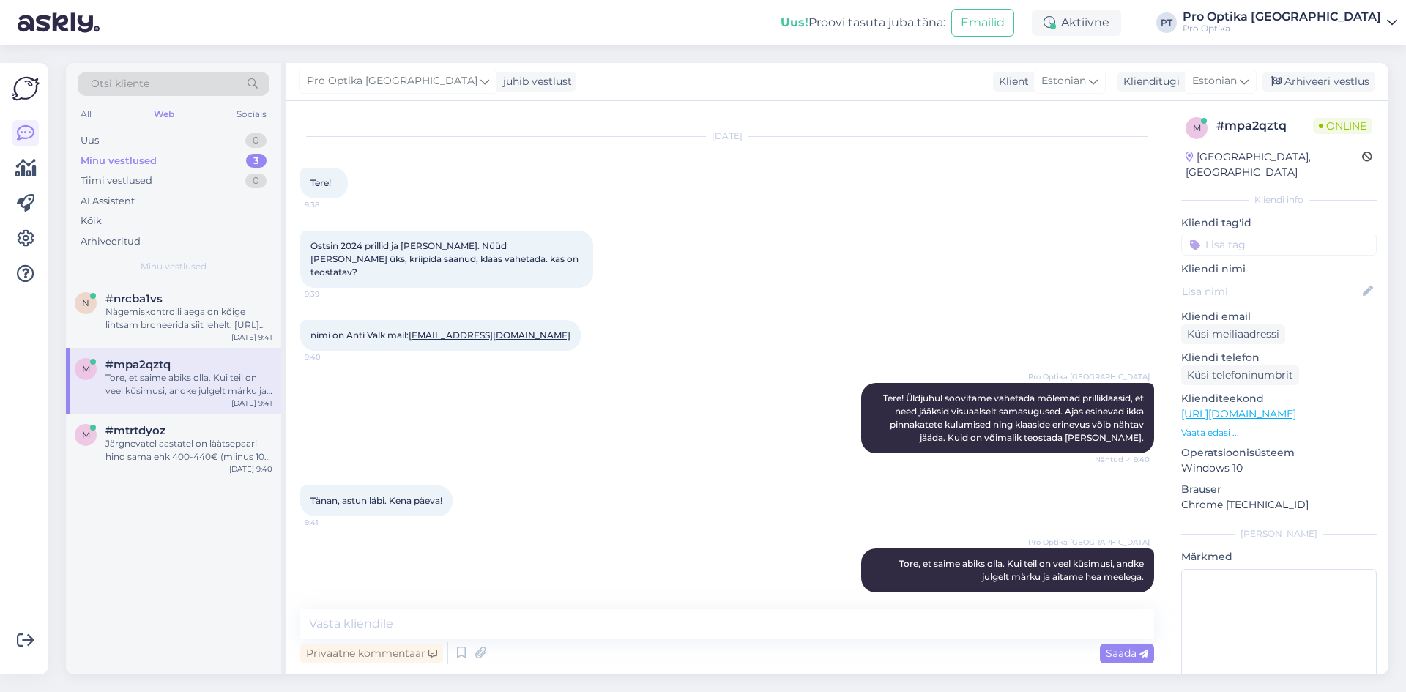
click at [203, 578] on div "n #nrcba1vs Nägemiskontrolli aega on kõige lihtsam broneerida siit lehelt: [URL…" at bounding box center [173, 478] width 215 height 393
click at [1299, 74] on div "Arhiveeri vestlus" at bounding box center [1319, 82] width 113 height 20
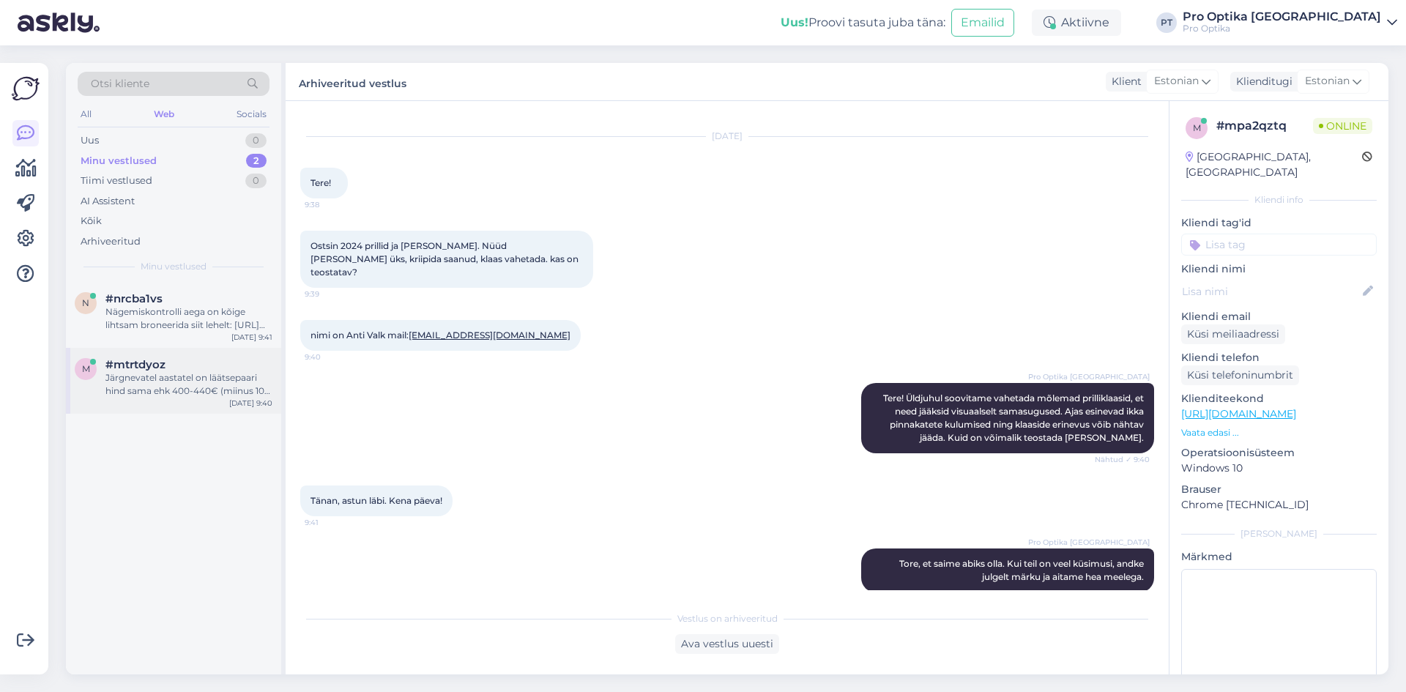
click at [208, 363] on div "#mtrtdyoz" at bounding box center [188, 364] width 167 height 13
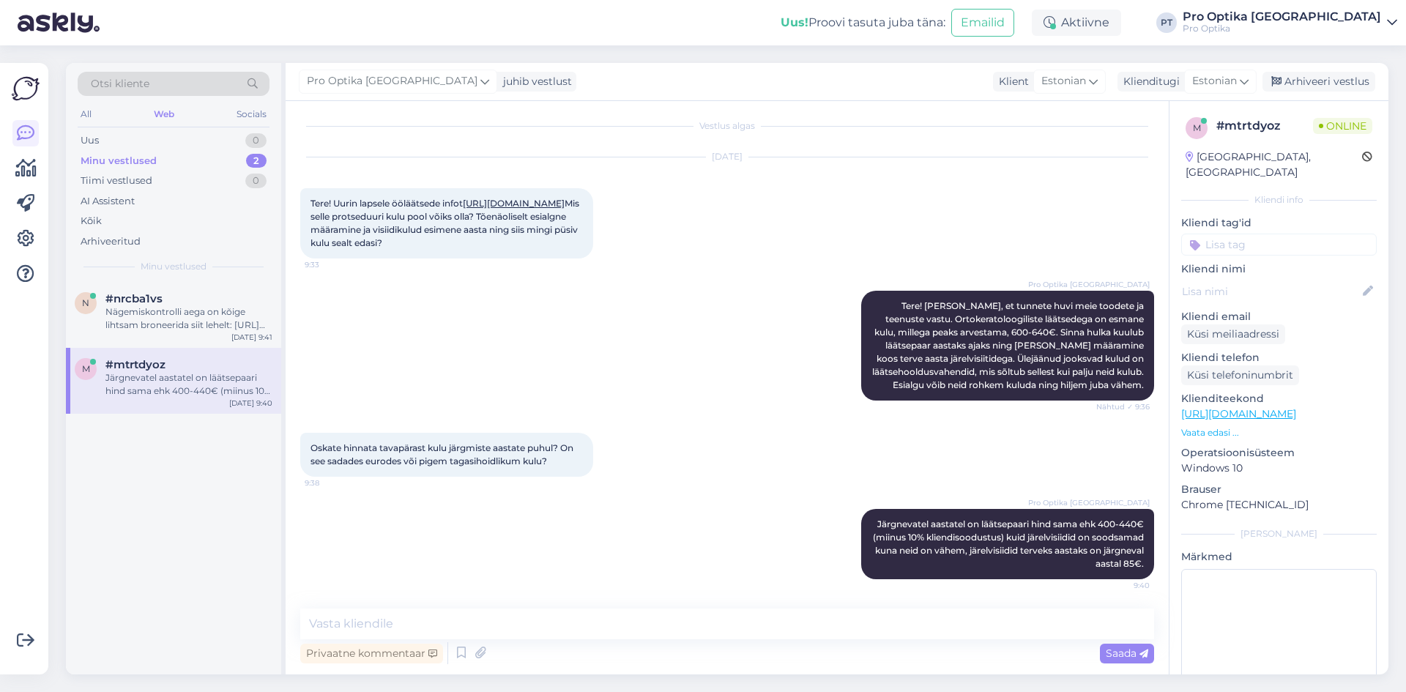
click at [205, 474] on div "n #nrcba1vs Nägemiskontrolli aega on kõige lihtsam broneerida siit lehelt: [URL…" at bounding box center [173, 478] width 215 height 393
click at [180, 317] on div "Nägemiskontrolli aega on kõige lihtsam broneerida siit lehelt: [URL][DOMAIN_NAM…" at bounding box center [188, 318] width 167 height 26
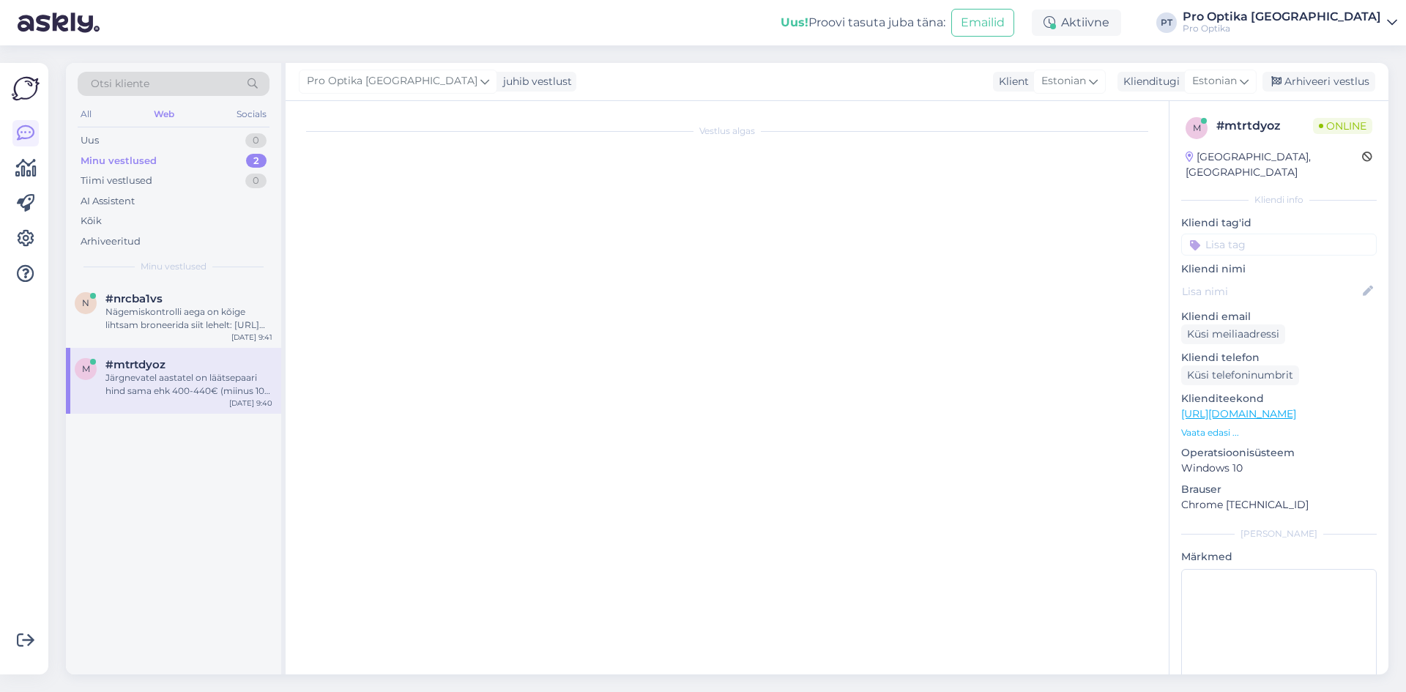
scroll to position [0, 0]
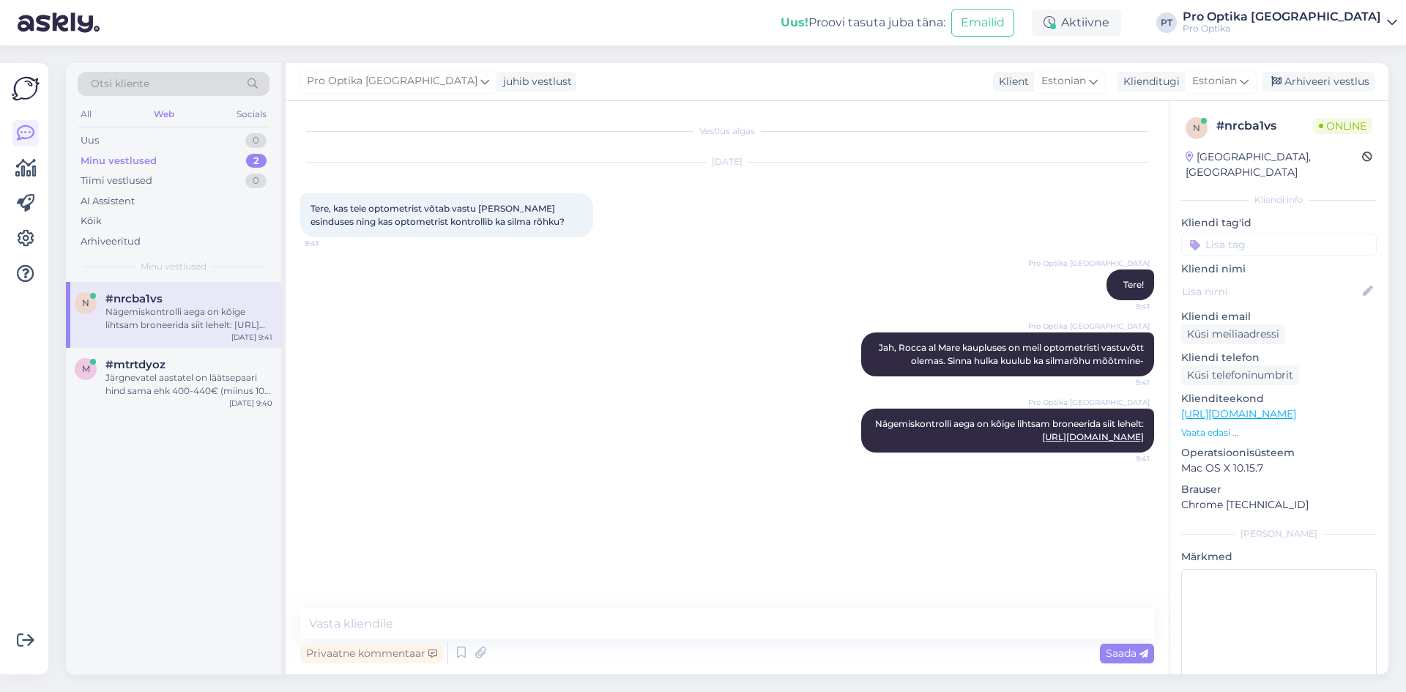
click at [192, 499] on div "n #nrcba1vs Nägemiskontrolli aega on kõige lihtsam broneerida siit lehelt: [URL…" at bounding box center [173, 478] width 215 height 393
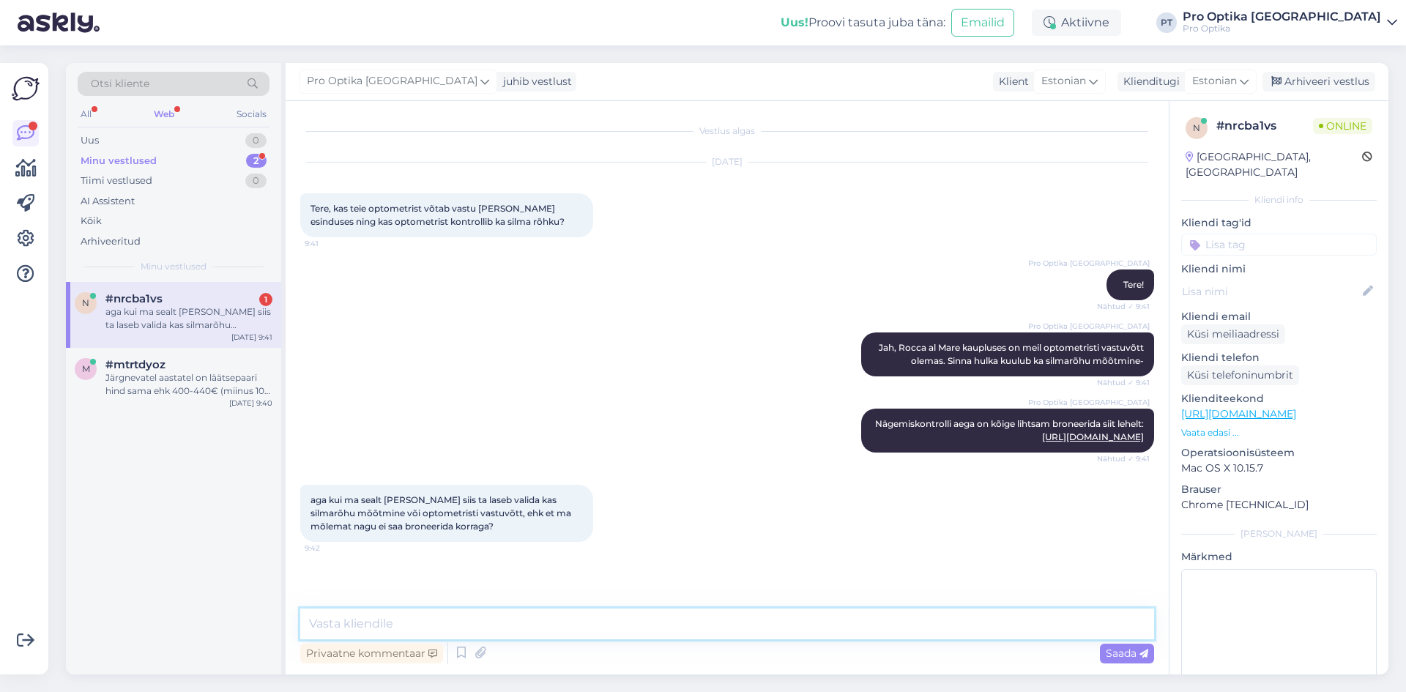
click at [435, 620] on textarea at bounding box center [727, 624] width 854 height 31
type textarea "Kui Te broneerite optometristi vastuvõtu siis sinna hulka kuulub ka silmarõhu m…"
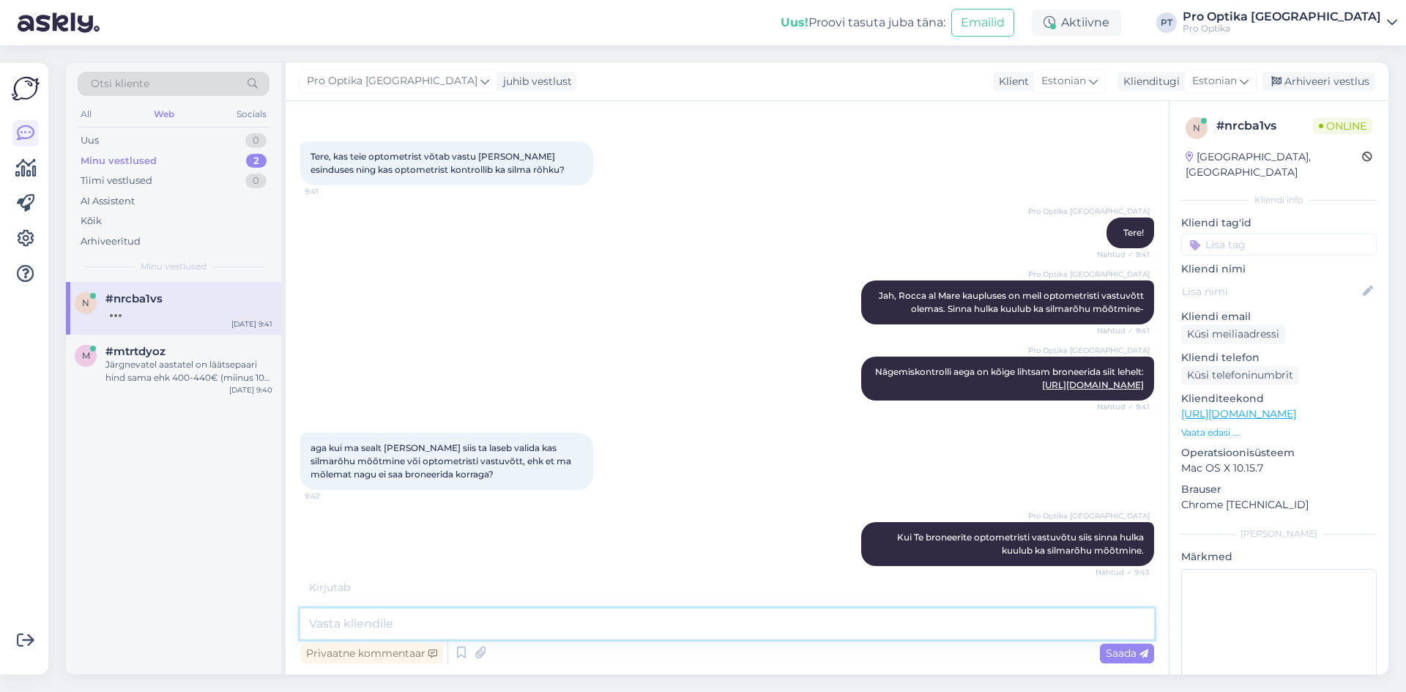
scroll to position [115, 0]
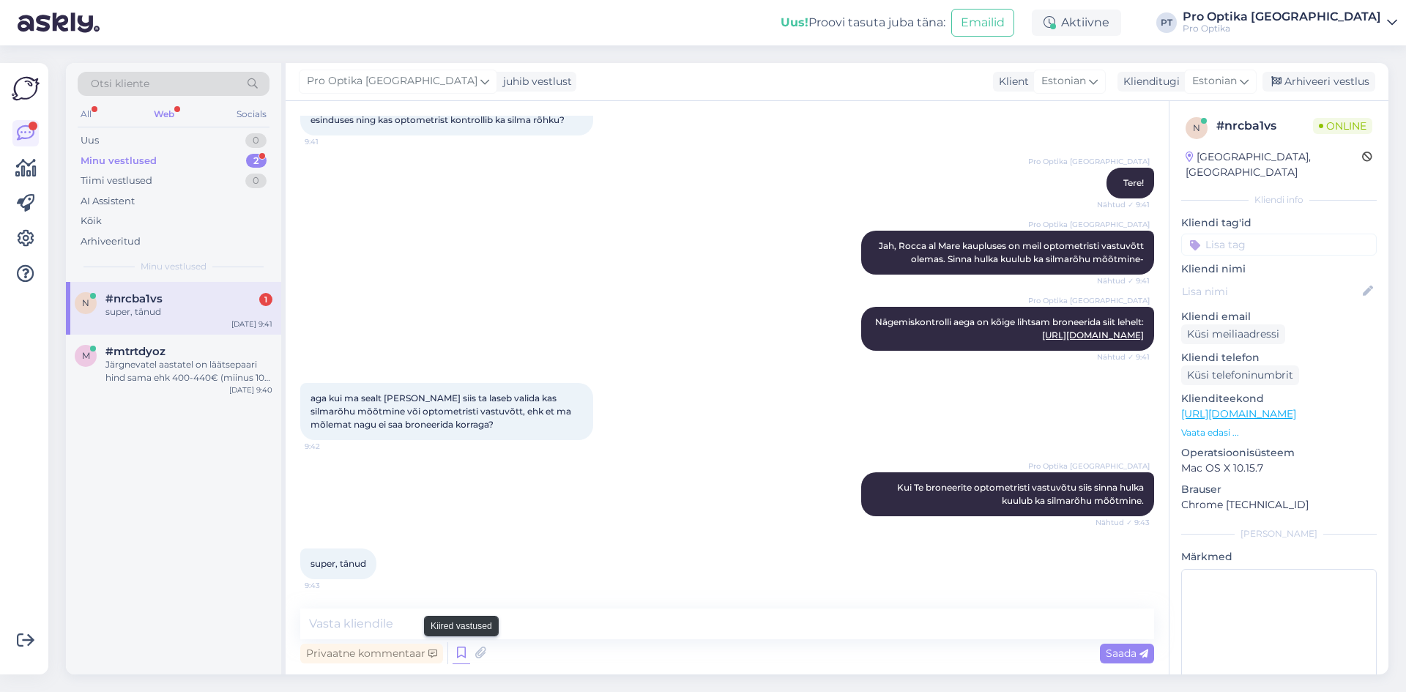
click at [466, 657] on icon at bounding box center [462, 653] width 18 height 22
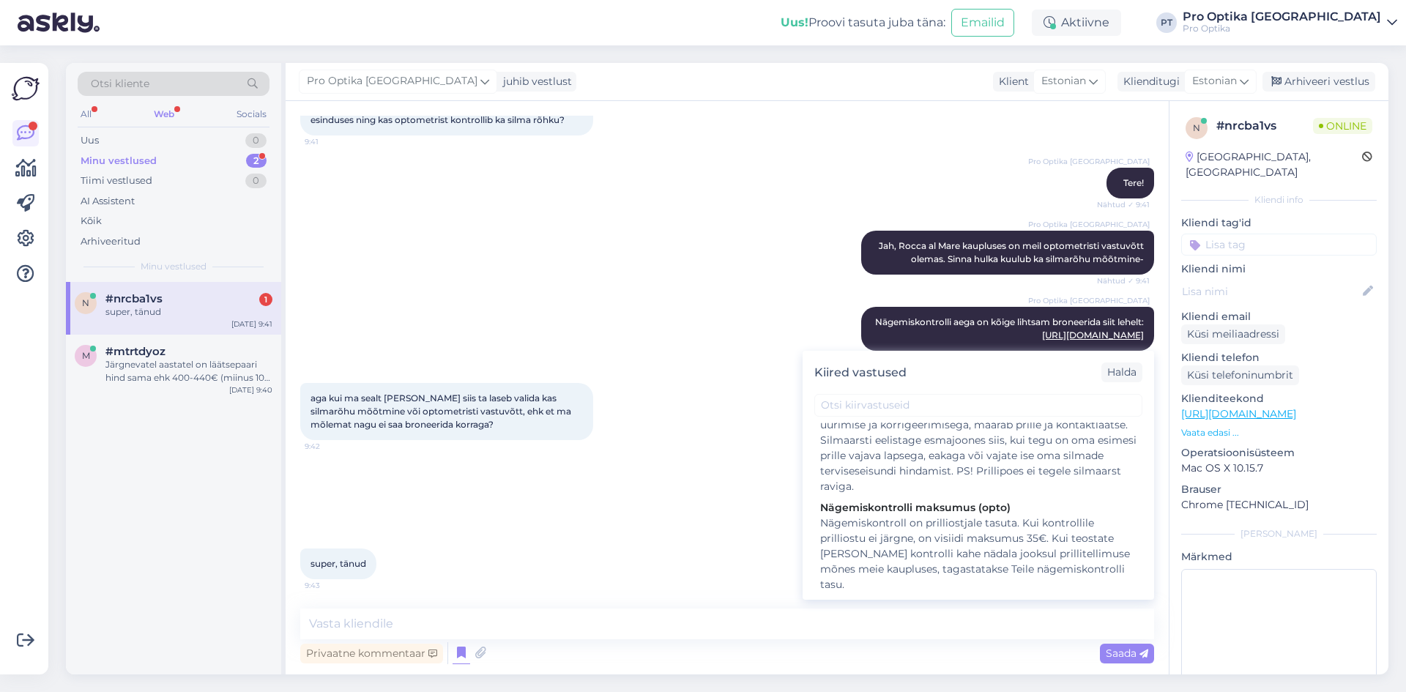
scroll to position [366, 0]
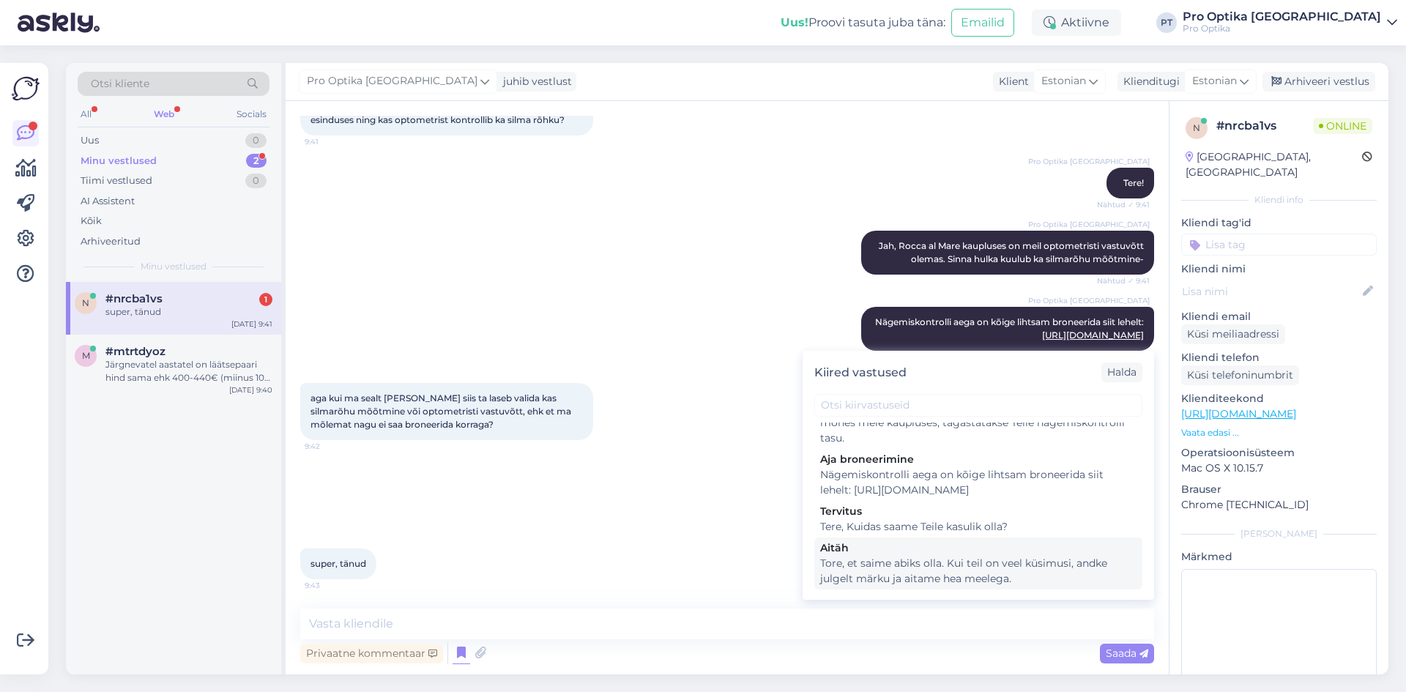
click at [932, 580] on div "Tore, et saime abiks olla. Kui teil on veel küsimusi, andke julgelt märku ja ai…" at bounding box center [978, 571] width 316 height 31
type textarea "Tore, et saime abiks olla. Kui teil on veel küsimusi, andke julgelt märku ja ai…"
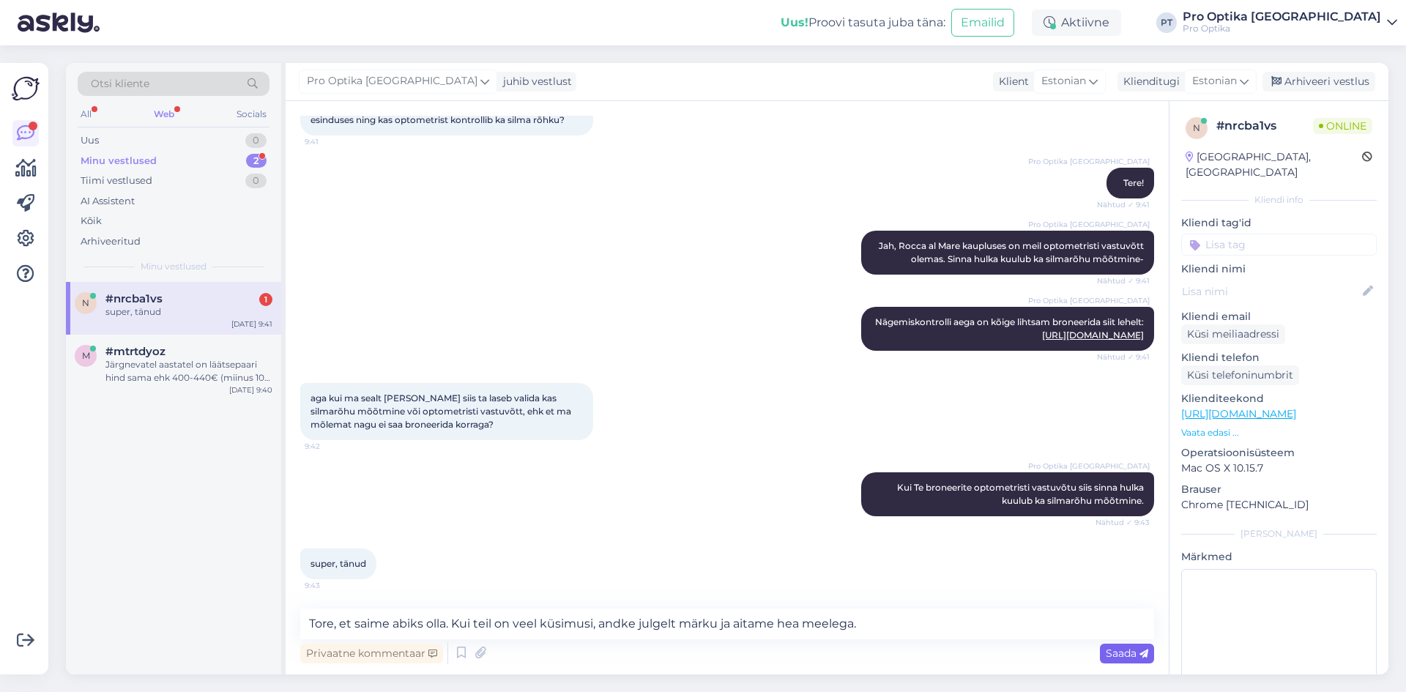
click at [1119, 648] on span "Saada" at bounding box center [1127, 653] width 42 height 13
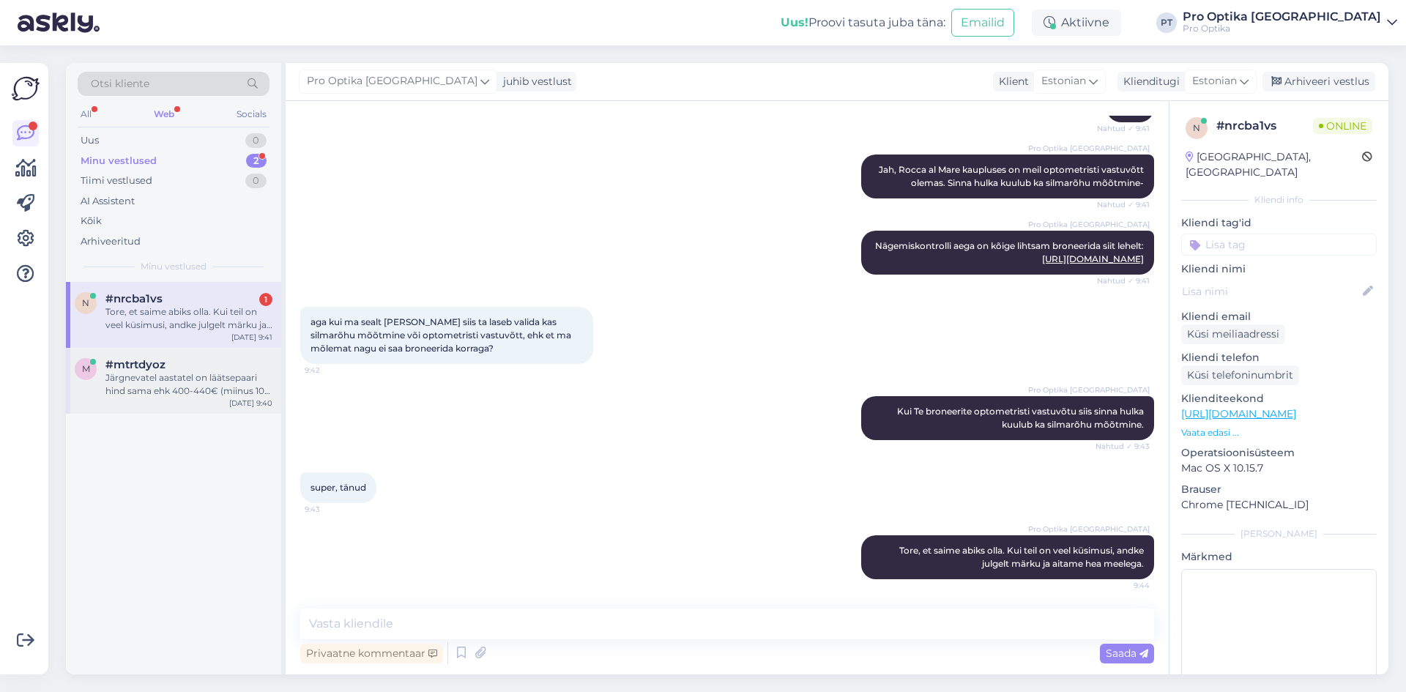
click at [196, 376] on div "Järgnevatel aastatel on läätsepaari hind sama ehk 400-440€ (miinus 10% kliendis…" at bounding box center [188, 384] width 167 height 26
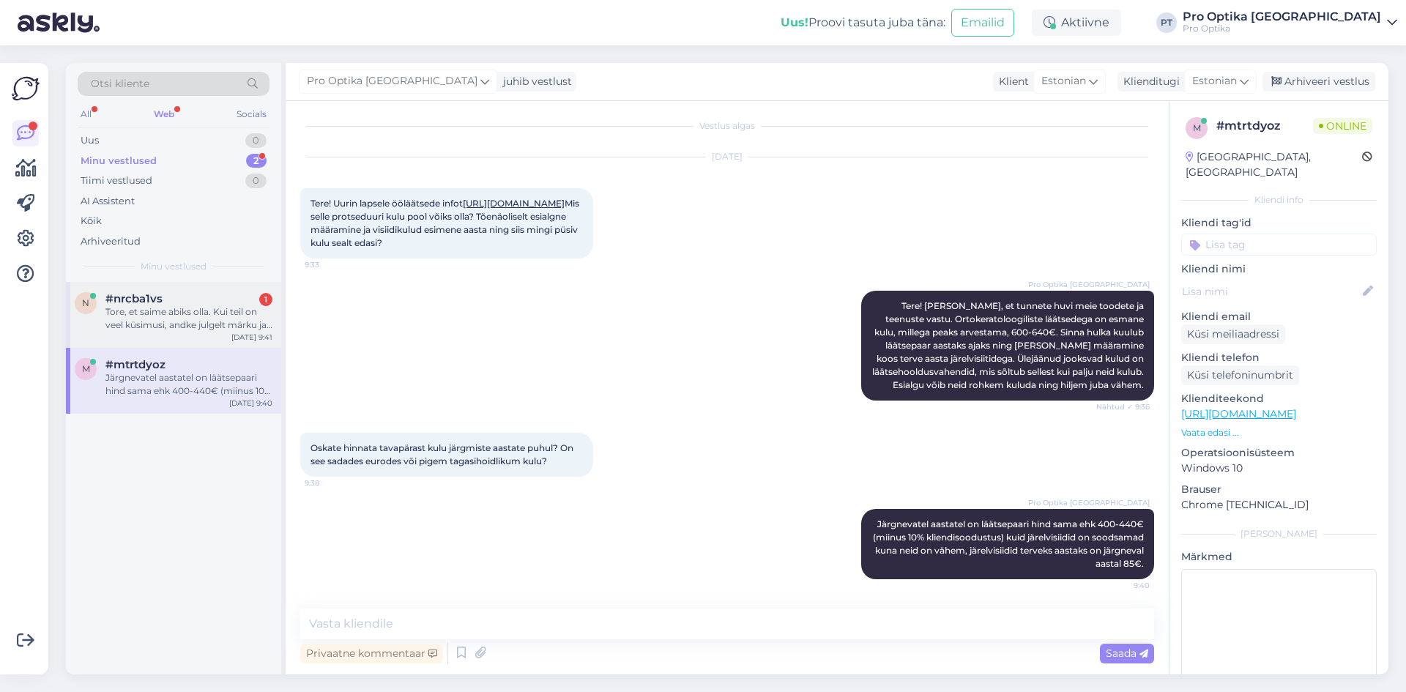
click at [202, 329] on div "Tore, et saime abiks olla. Kui teil on veel küsimusi, andke julgelt märku ja ai…" at bounding box center [188, 318] width 167 height 26
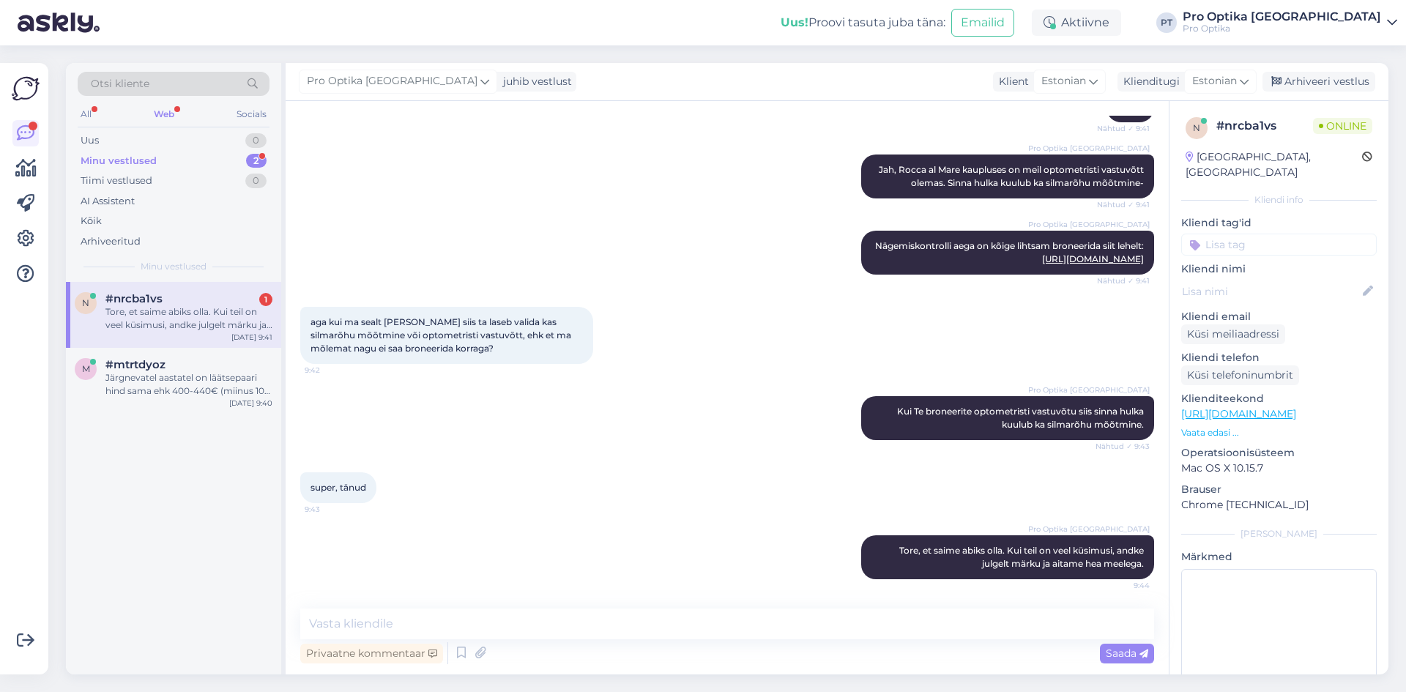
click at [206, 512] on div "n #nrcba1vs 1 Tore, et saime abiks olla. Kui teil on veel küsimusi, andke julge…" at bounding box center [173, 478] width 215 height 393
click at [171, 116] on div "Web" at bounding box center [164, 114] width 26 height 19
click at [169, 508] on div "n #nrcba1vs Tore, et saime abiks olla. Kui teil on veel küsimusi, andke julgelt…" at bounding box center [173, 478] width 215 height 393
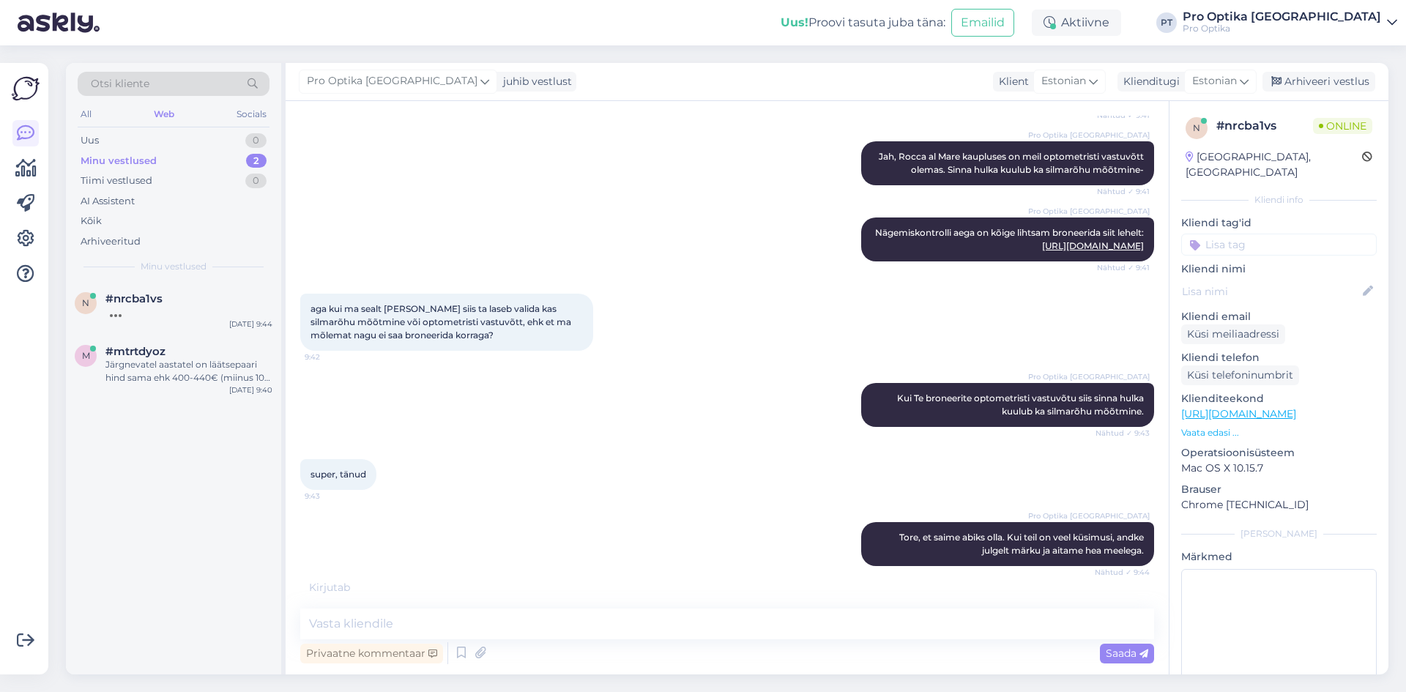
scroll to position [254, 0]
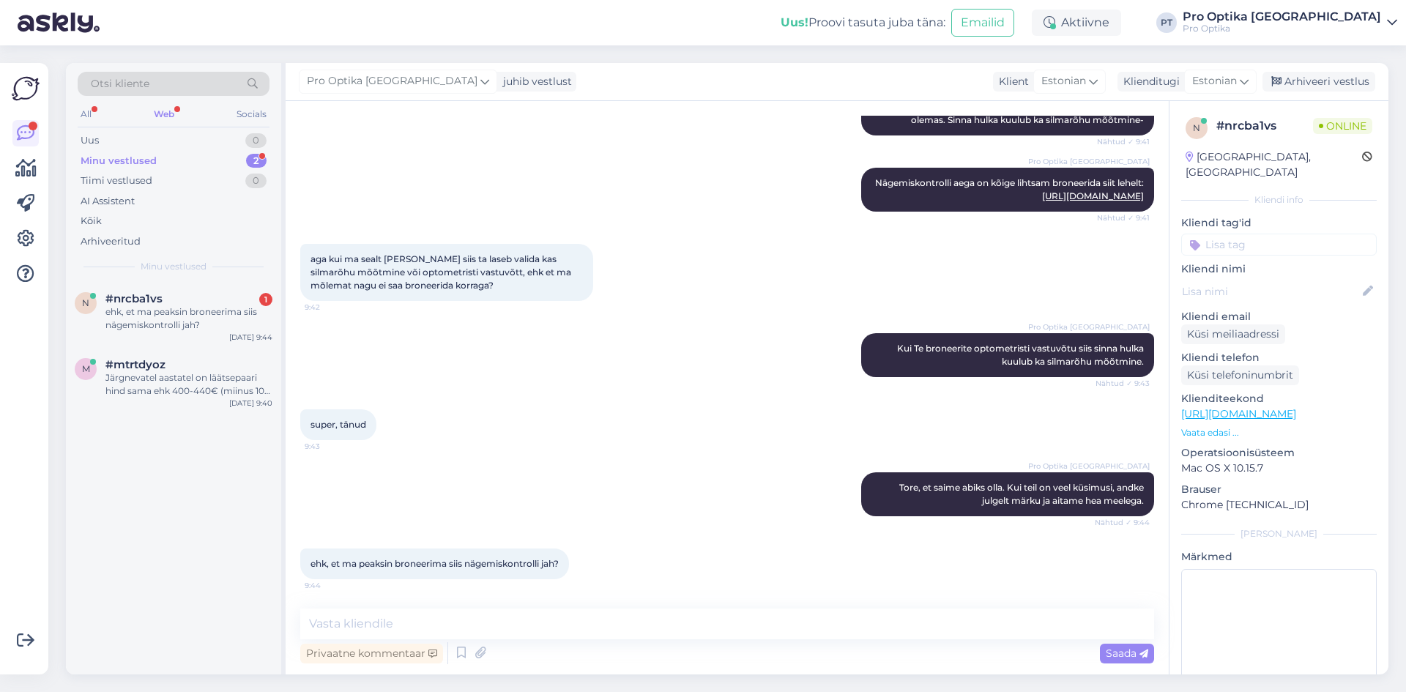
click at [467, 623] on textarea at bounding box center [727, 624] width 854 height 31
type textarea "Just nii."
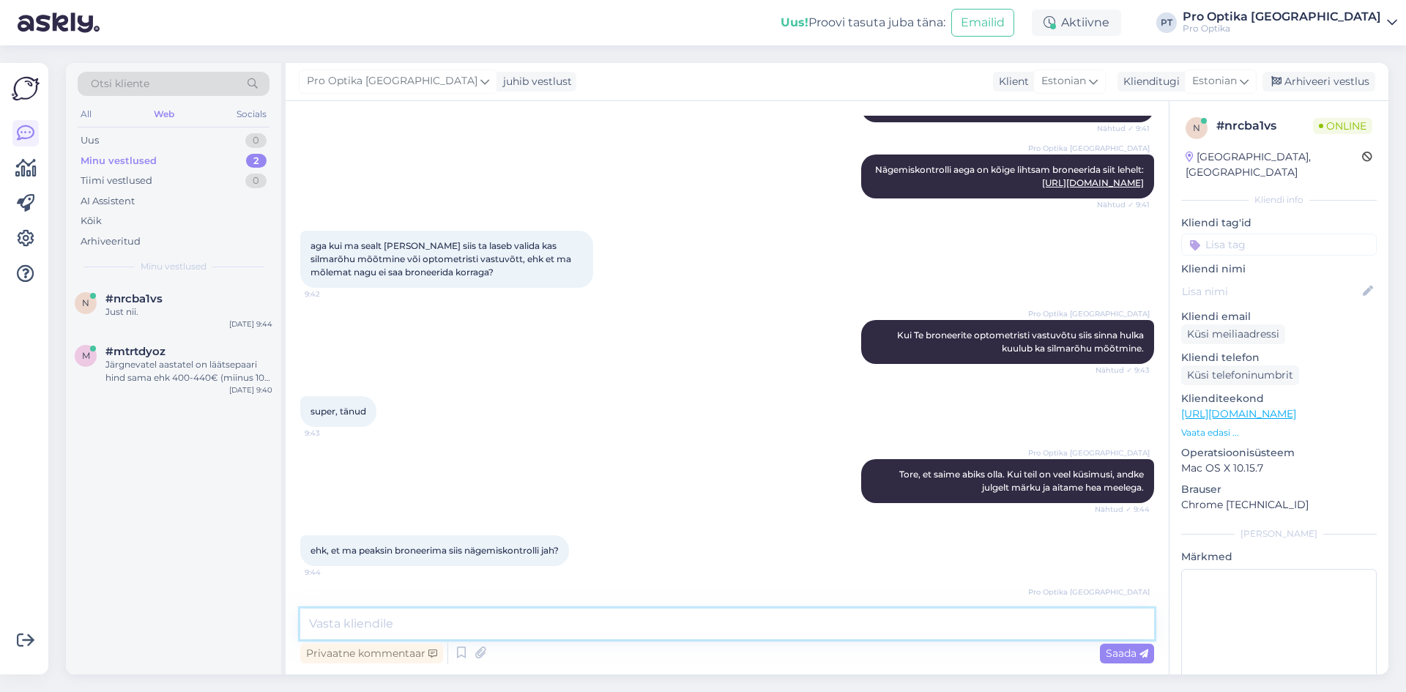
scroll to position [317, 0]
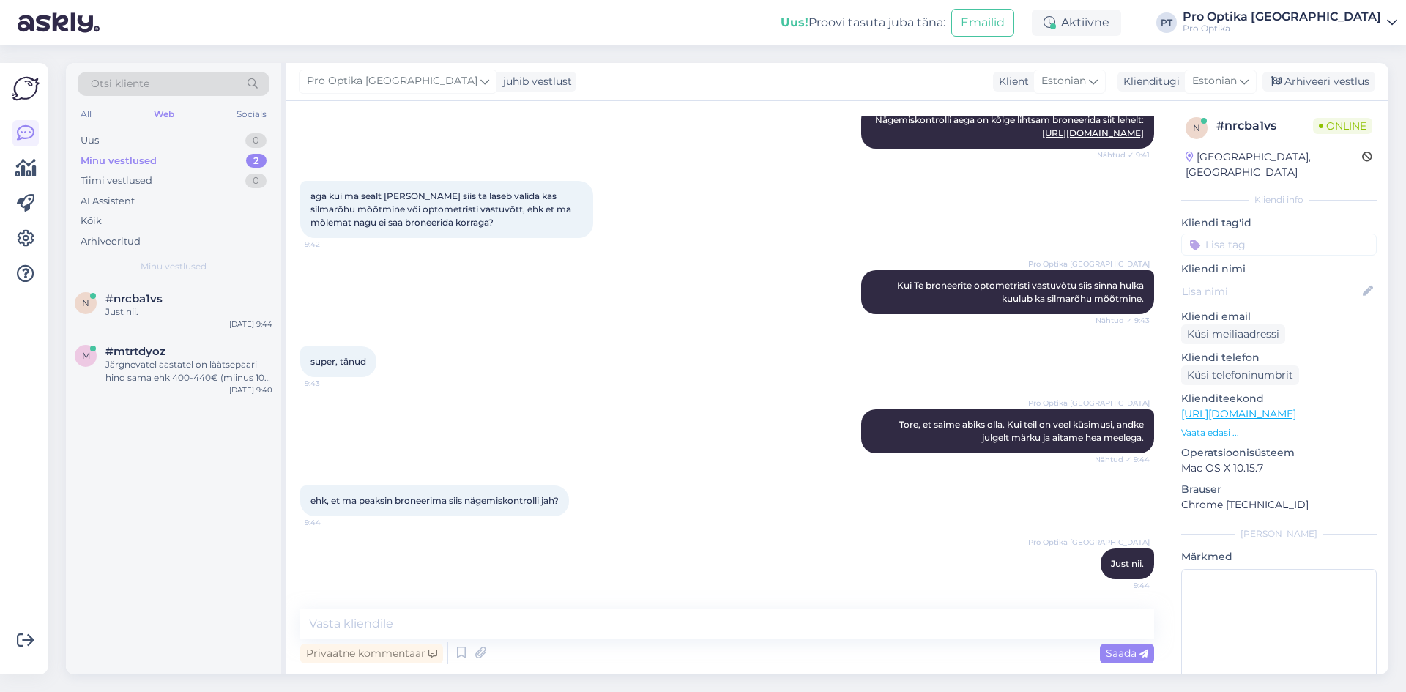
click at [220, 518] on div "n #nrcba1vs Just nii. [DATE] 9:44 m #mtrtdyoz Järgnevatel aastatel on läätsepaa…" at bounding box center [173, 478] width 215 height 393
click at [1326, 78] on div "Arhiveeri vestlus" at bounding box center [1319, 82] width 113 height 20
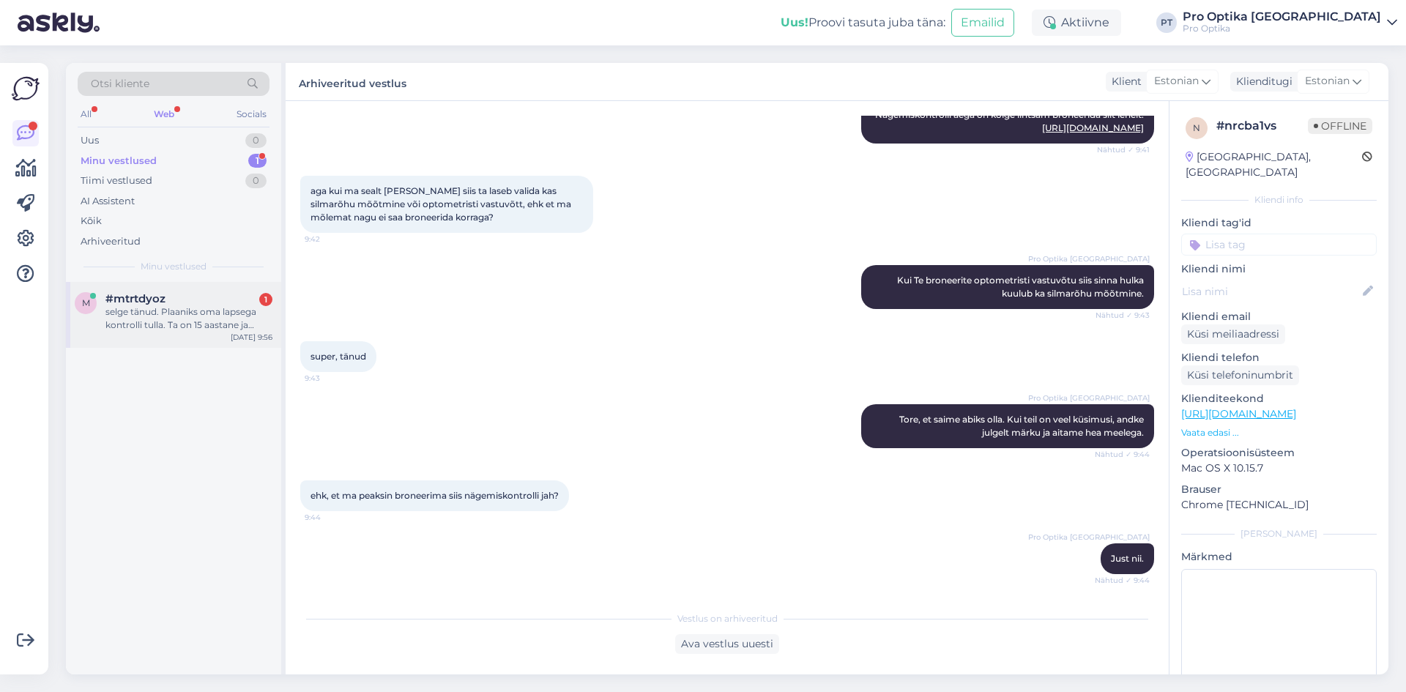
click at [171, 319] on div "selge tänud. Plaaniks oma lapsega kontrolli tulla. Ta on 15 aastane ja hetkel o…" at bounding box center [188, 318] width 167 height 26
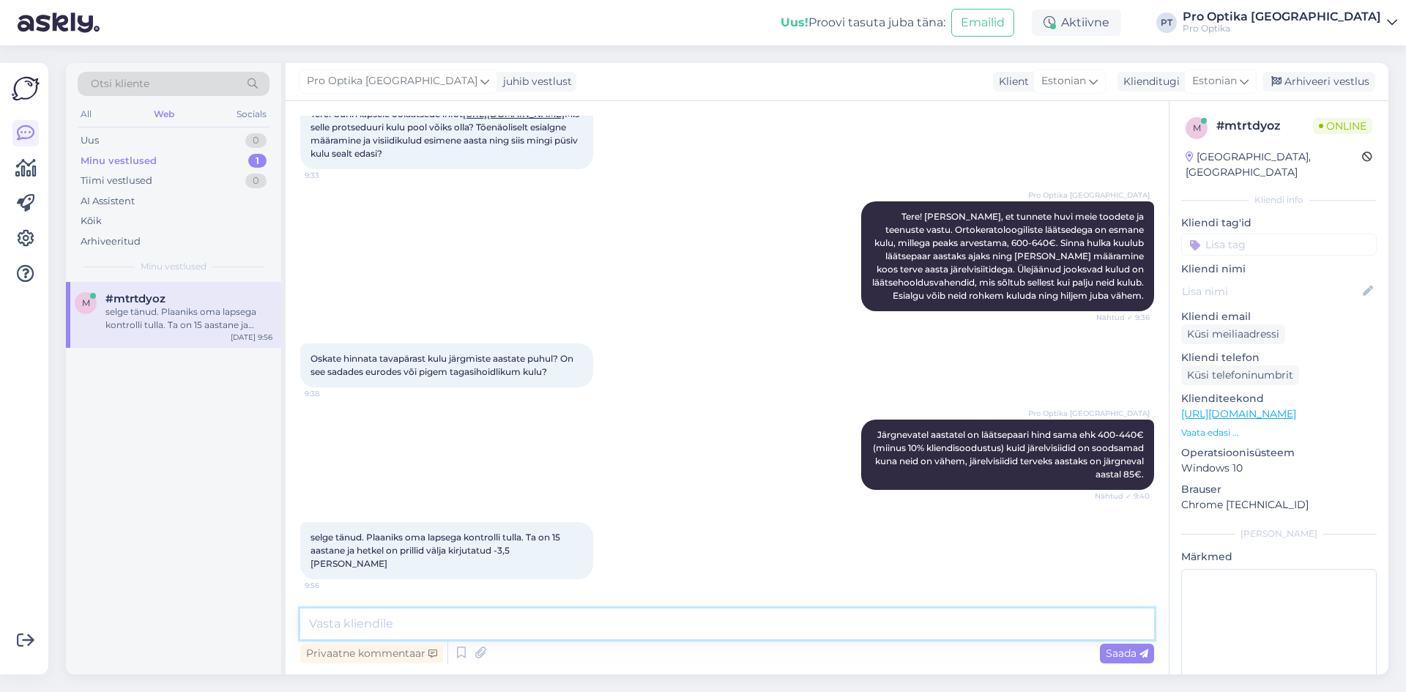
click at [558, 628] on textarea at bounding box center [727, 624] width 854 height 31
click at [468, 620] on textarea at bounding box center [727, 624] width 854 height 31
type textarea "S"
type textarea "P"
type textarea "S"
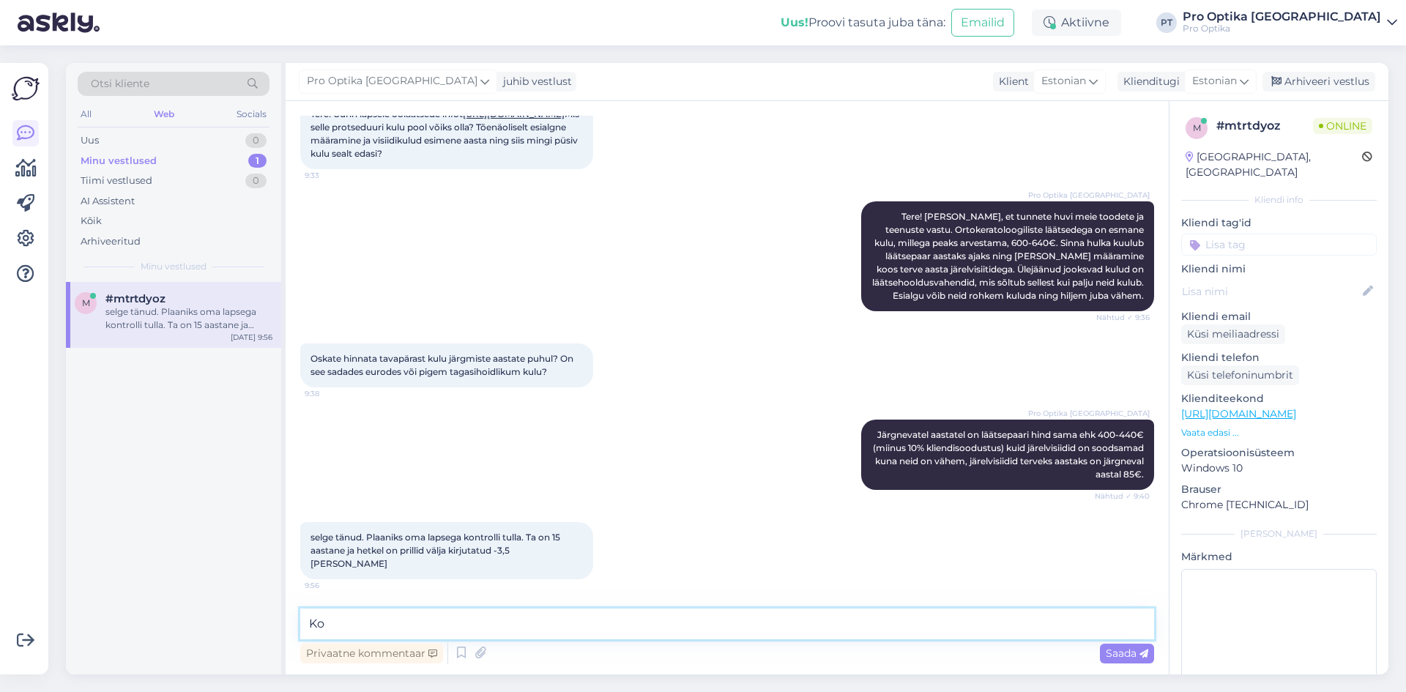
type textarea "K"
paste textarea "[URL][DOMAIN_NAME]"
type textarea "Visiidiks tuleb aeg broneerida ja saate teha mugavalt läbi meie kodulehe [URL][…"
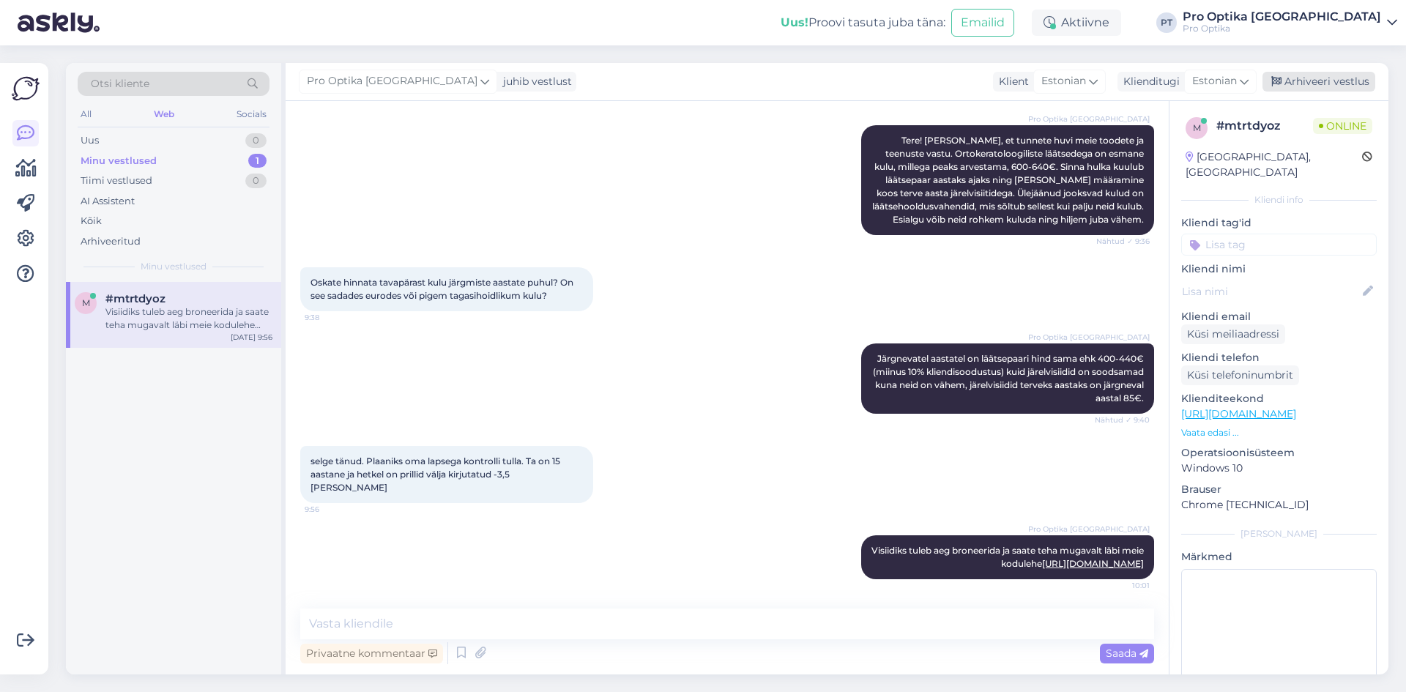
click at [1305, 87] on div "Arhiveeri vestlus" at bounding box center [1319, 82] width 113 height 20
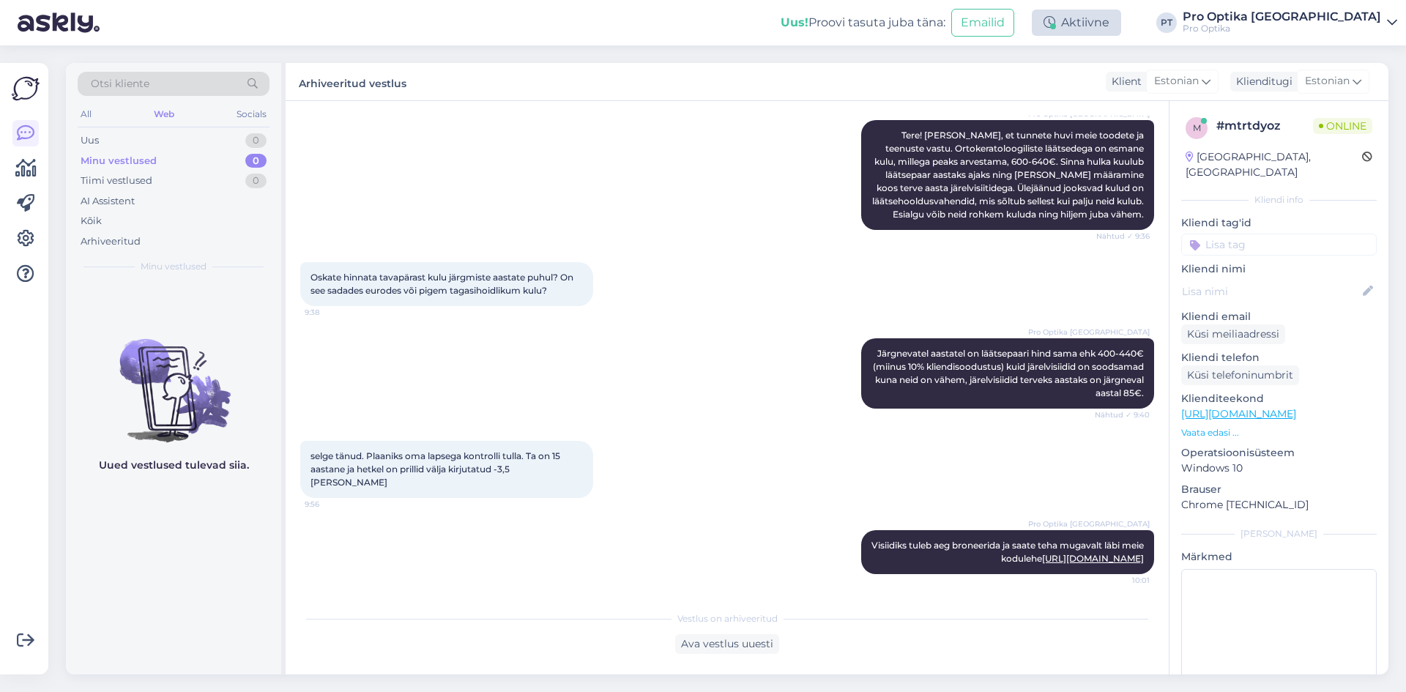
click at [1055, 22] on icon at bounding box center [1050, 23] width 12 height 12
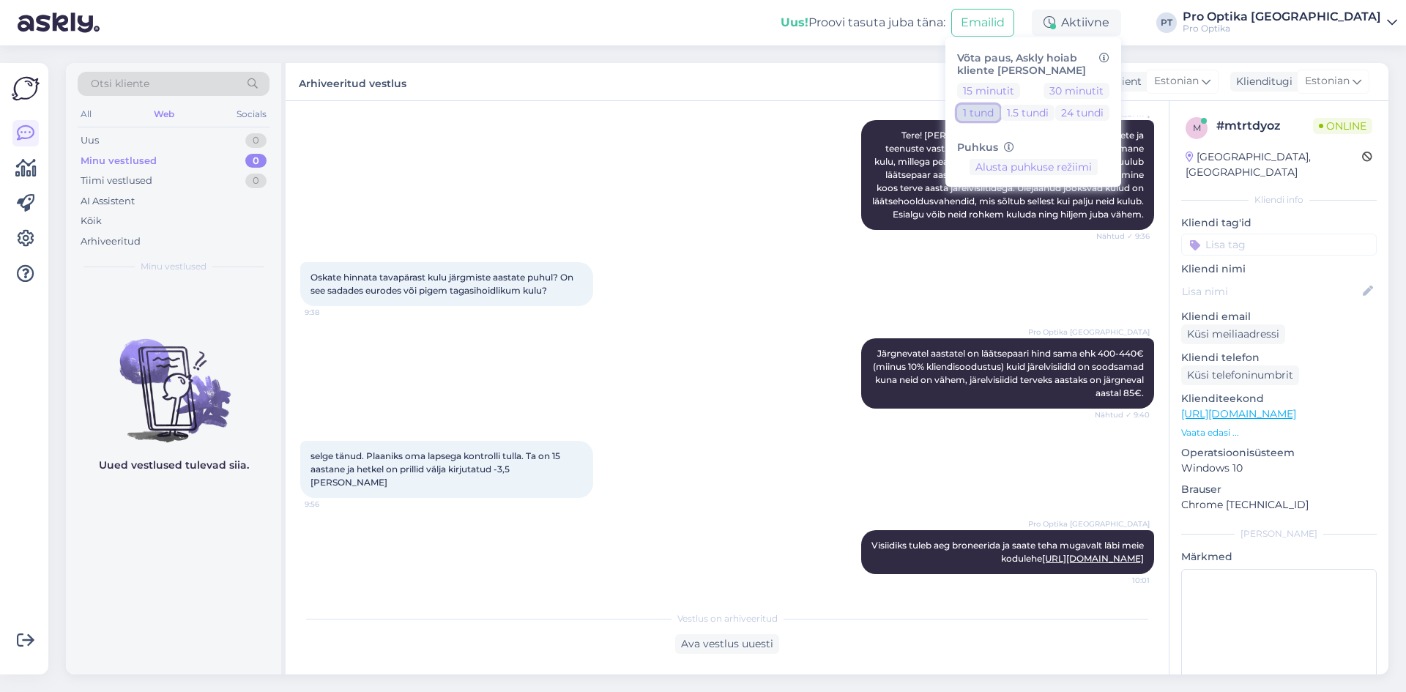
click at [1000, 105] on button "1 tund" at bounding box center [978, 113] width 42 height 16
click at [766, 23] on div "Uus! Proovi tasuta [PERSON_NAME]: Emailid Eemal Võta paus, Askly hoiab kliente …" at bounding box center [703, 22] width 1406 height 45
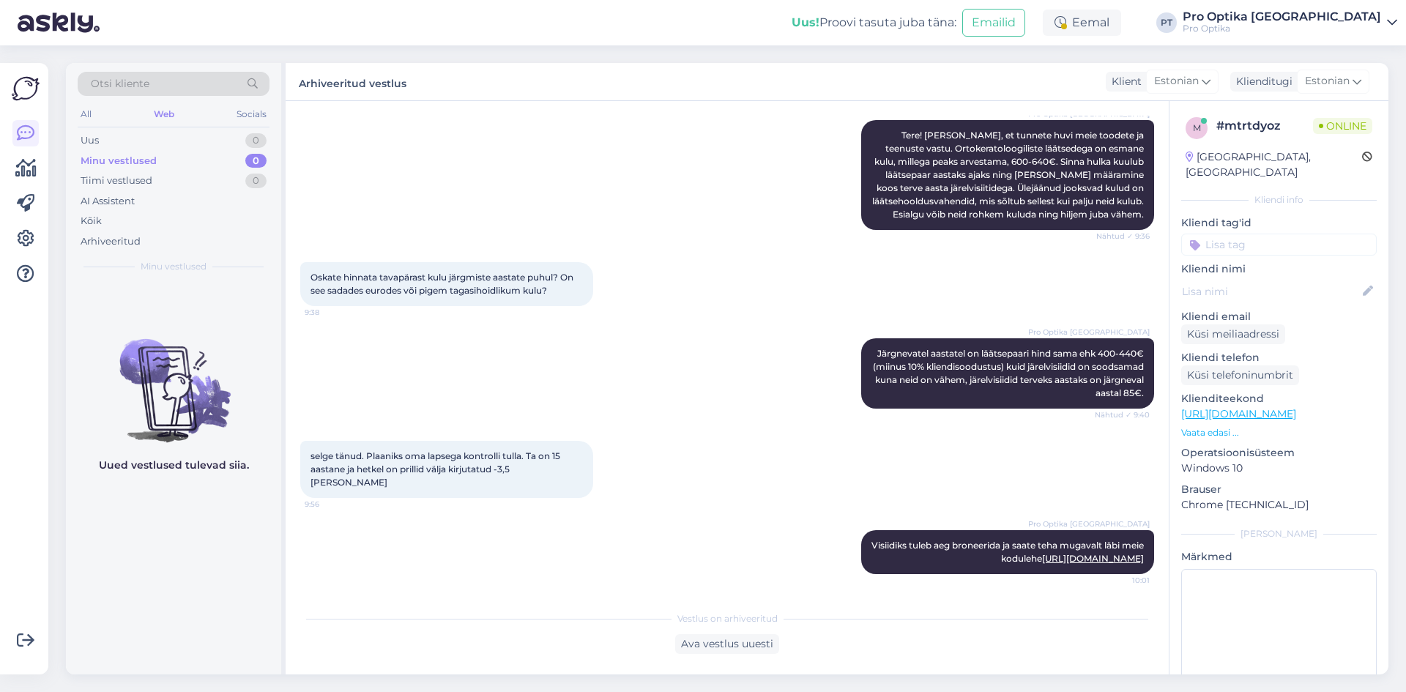
scroll to position [215, 0]
click at [718, 650] on div "Ava vestlus uuesti" at bounding box center [727, 644] width 104 height 20
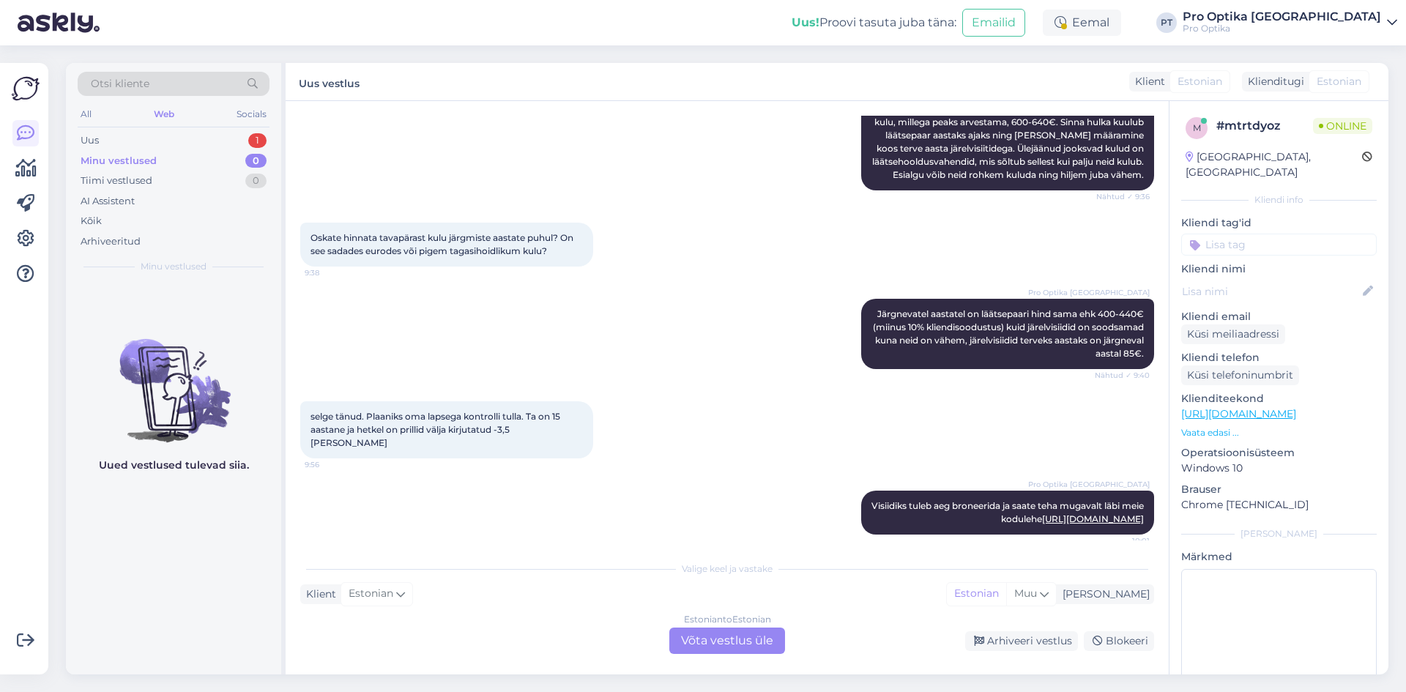
click at [752, 636] on div "Estonian to Estonian Võta vestlus üle" at bounding box center [727, 641] width 116 height 26
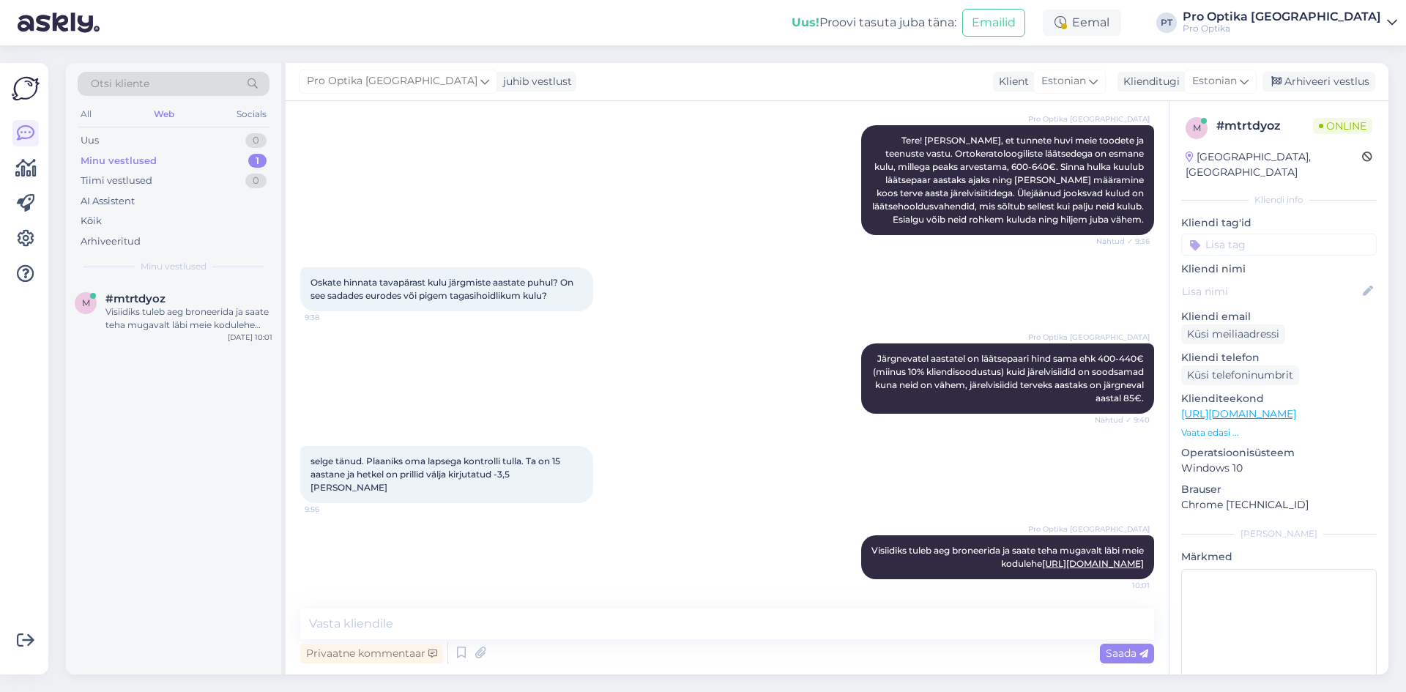
scroll to position [210, 0]
click at [456, 658] on icon at bounding box center [462, 653] width 18 height 22
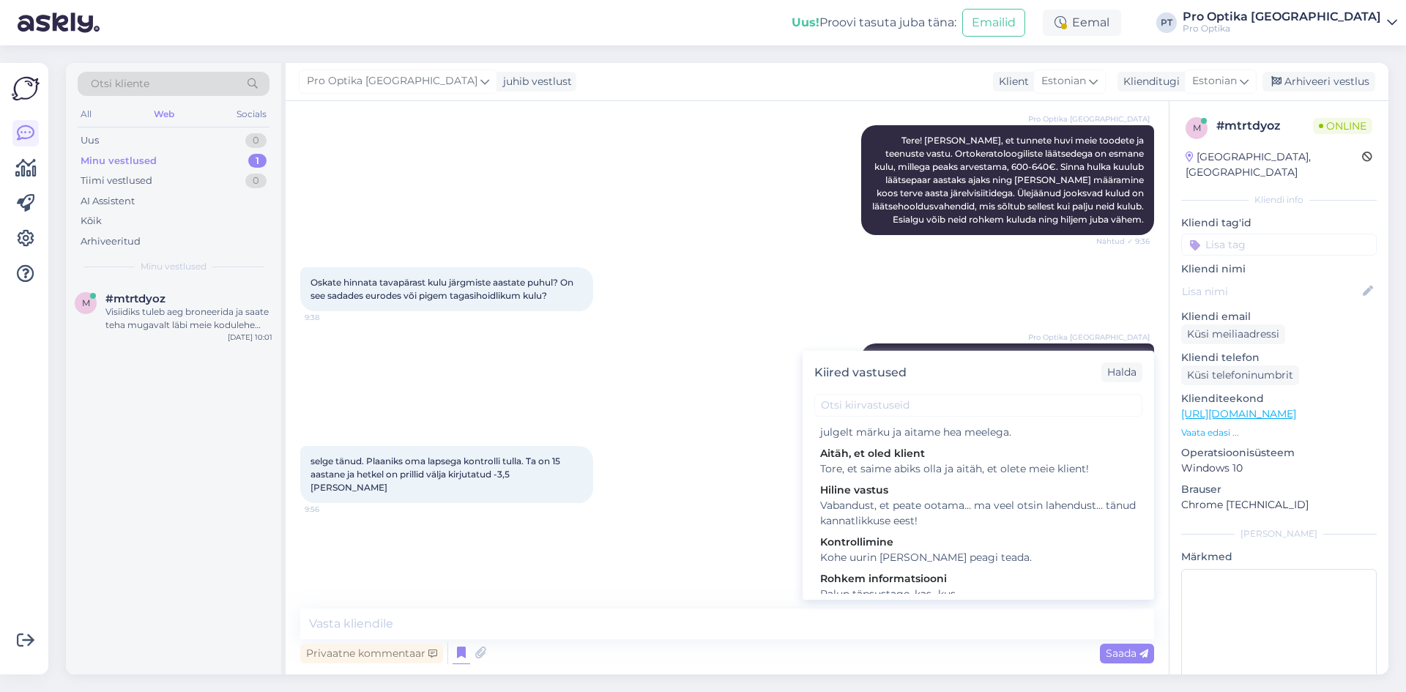
scroll to position [576, 0]
click at [595, 529] on div "Pro Optika Tallinn Visiidiks tuleb aeg broneerida ja saate teha mugavalt läbi m…" at bounding box center [727, 557] width 854 height 76
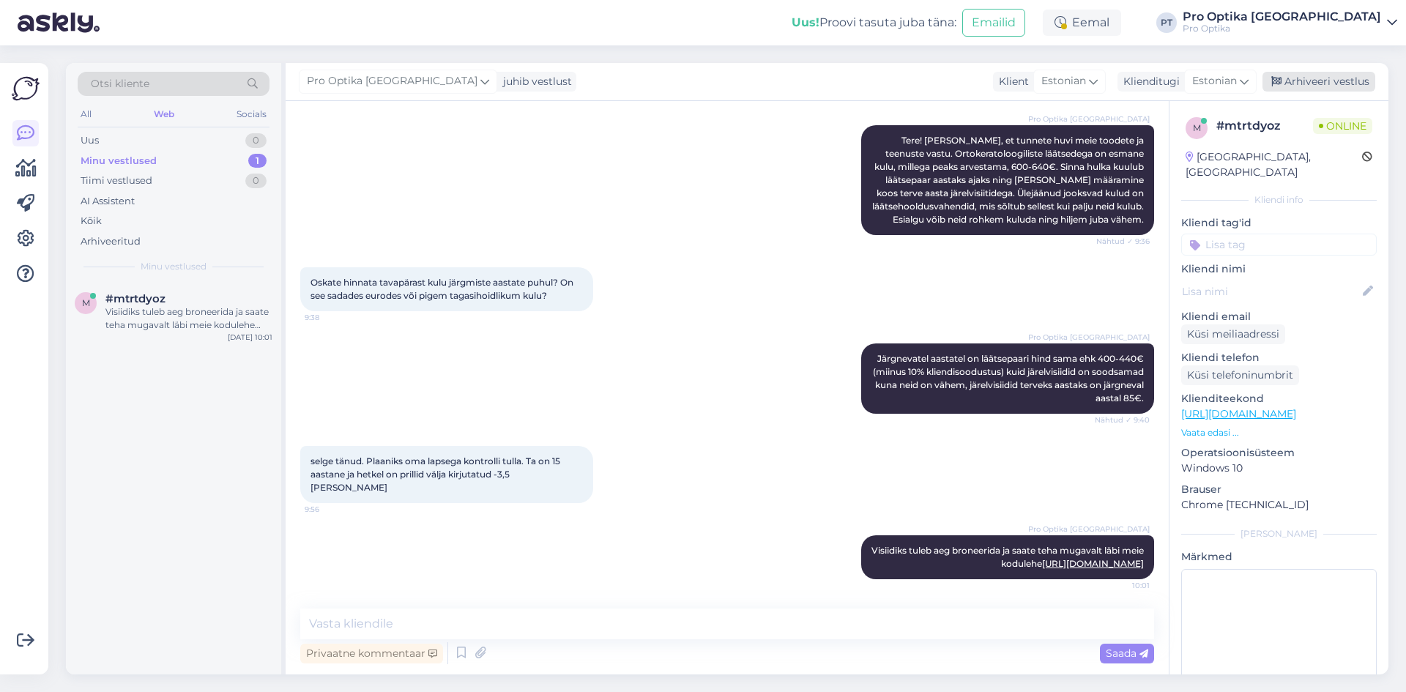
click at [1274, 88] on div "Arhiveeri vestlus" at bounding box center [1319, 82] width 113 height 20
